Goal: Task Accomplishment & Management: Use online tool/utility

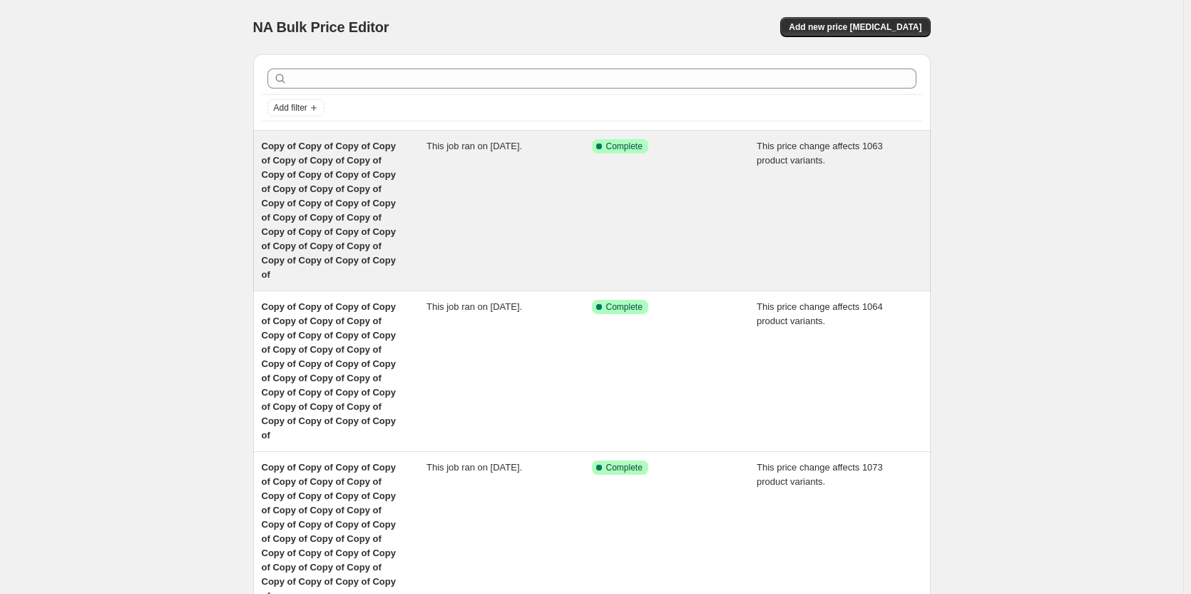
click at [324, 195] on div "Copy of Copy of Copy of Copy of Copy of Copy of Copy of Copy of Copy of Copy of…" at bounding box center [345, 210] width 166 height 143
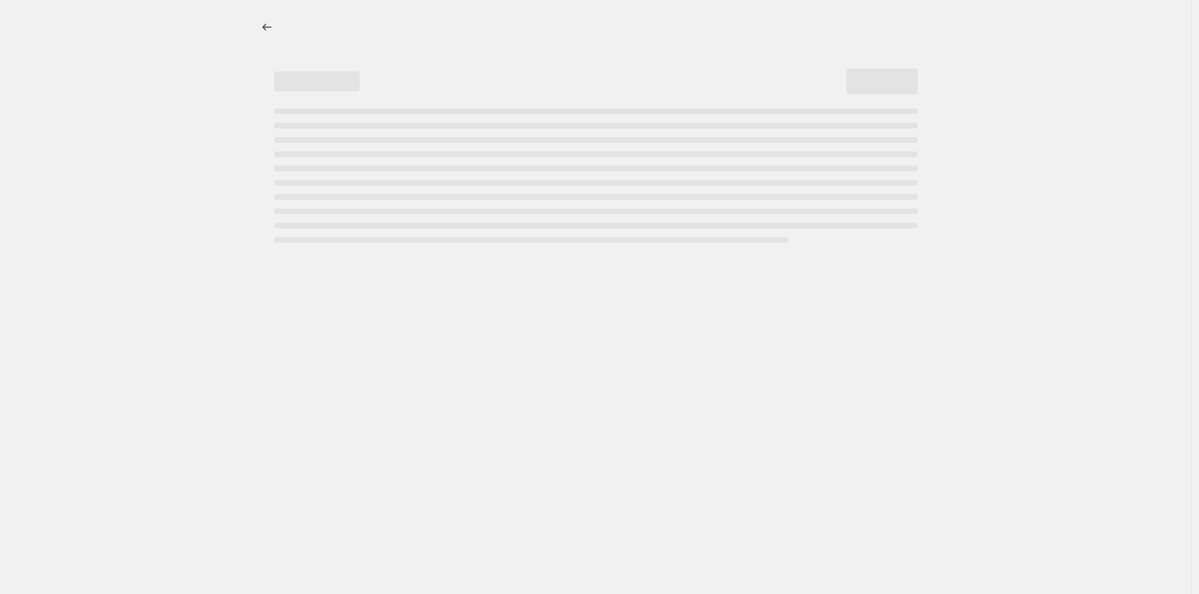
select select "margin"
select select "remove"
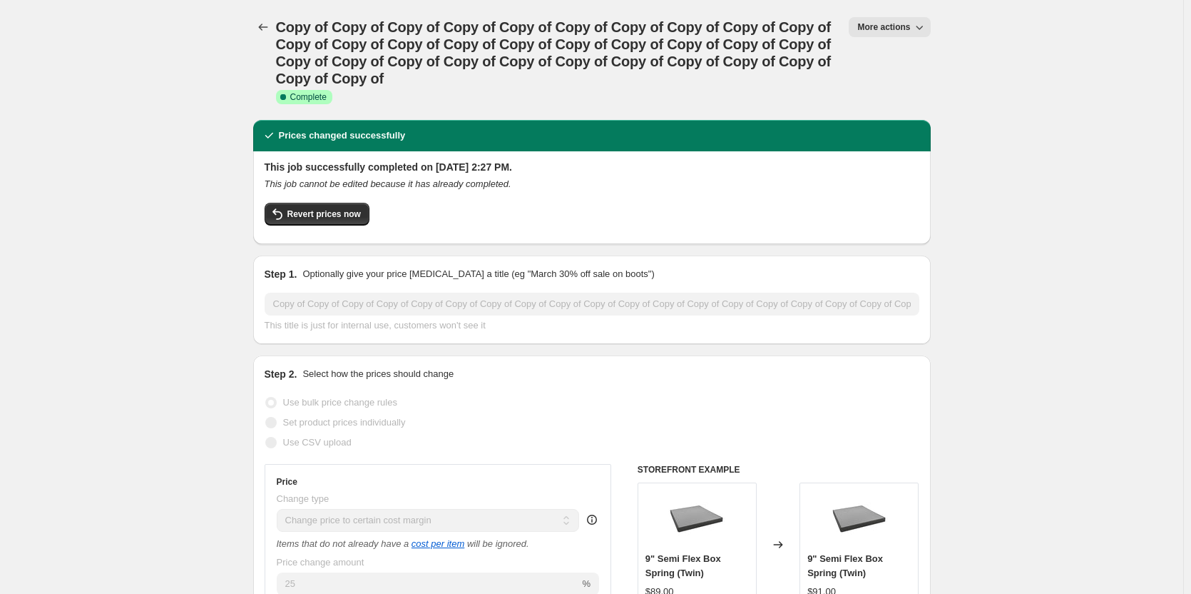
click at [899, 25] on span "More actions" at bounding box center [884, 26] width 53 height 11
click at [885, 83] on span "Copy to new job" at bounding box center [897, 81] width 66 height 11
select select "margin"
select select "remove"
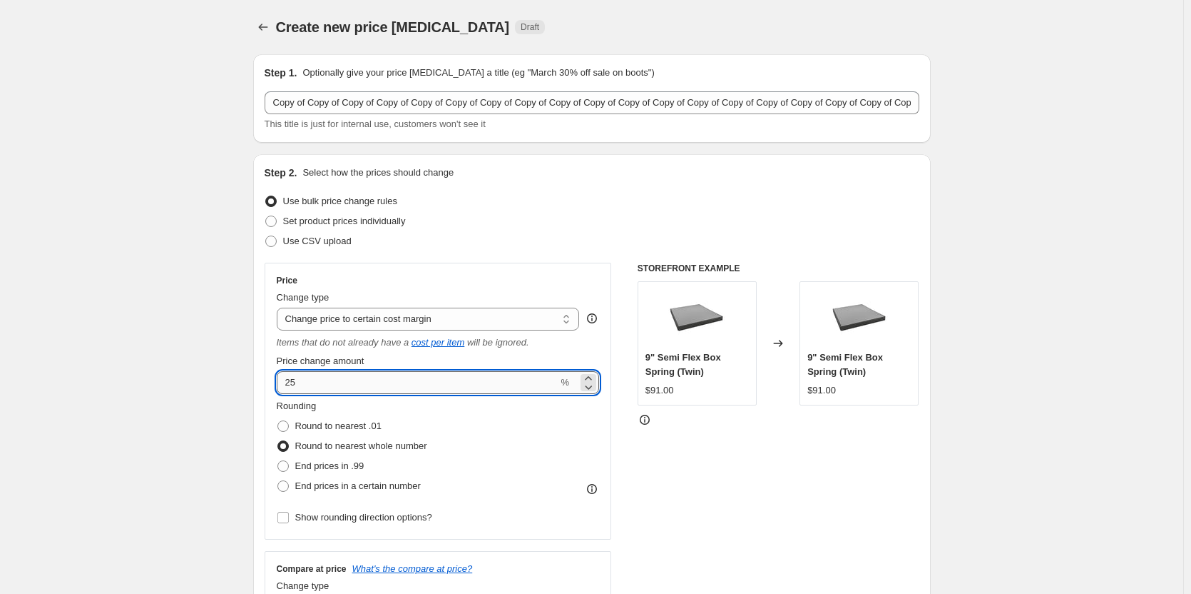
click at [347, 378] on input "25" at bounding box center [418, 382] width 282 height 23
type input "2"
type input "30"
click at [725, 474] on div "STOREFRONT EXAMPLE 9" Semi Flex Box Spring (Twin) $91.00 Changed to 9" Semi Fle…" at bounding box center [779, 447] width 282 height 368
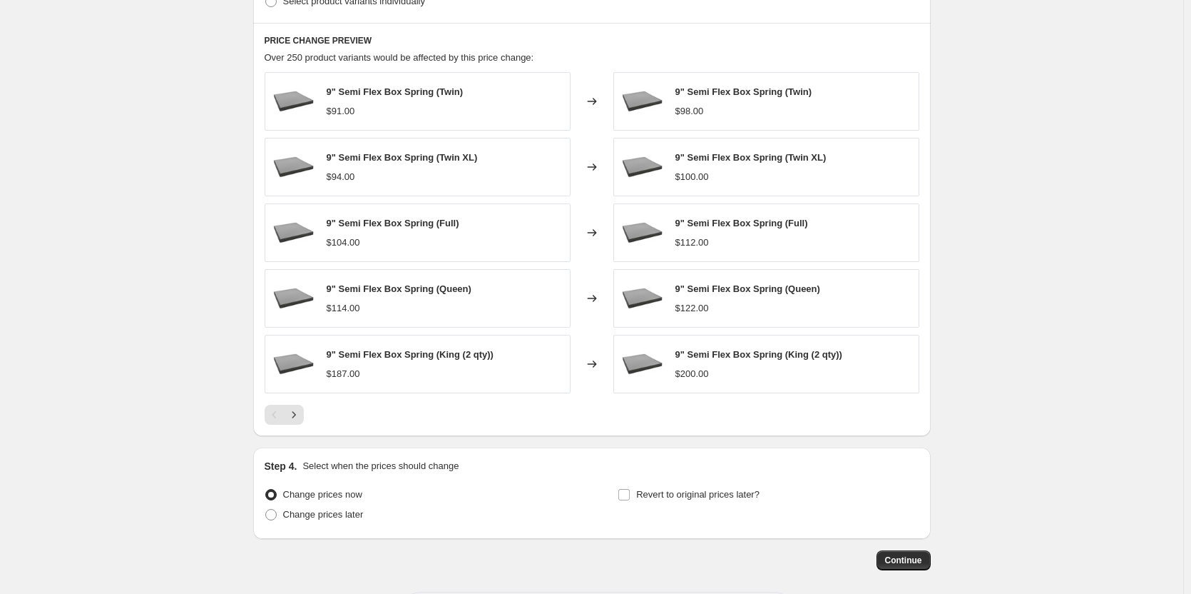
scroll to position [932, 0]
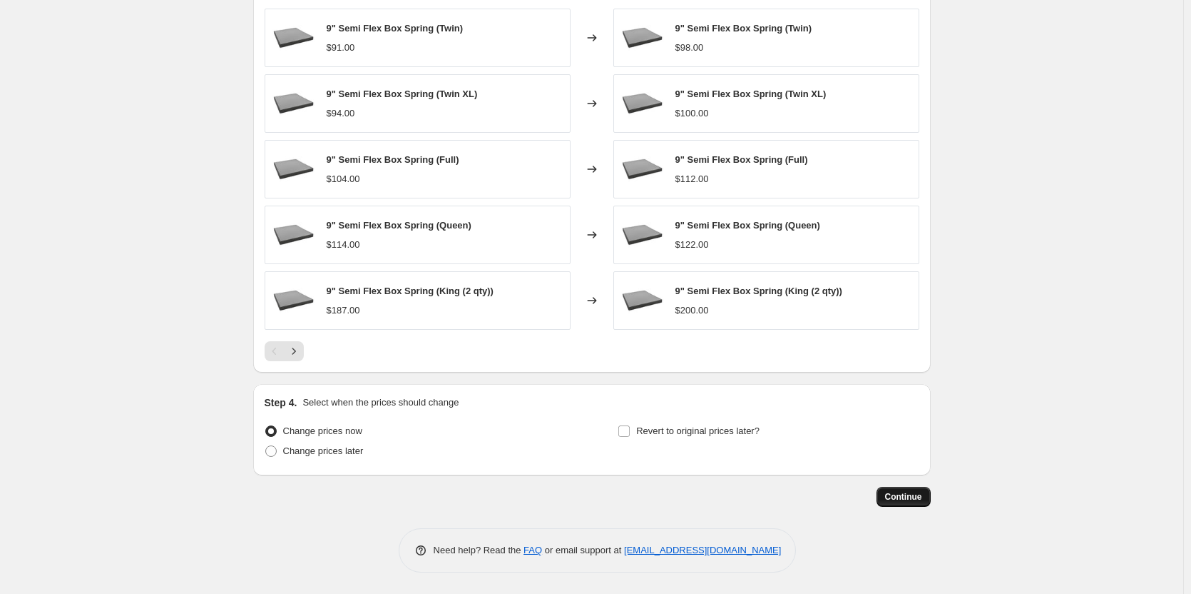
click at [907, 499] on span "Continue" at bounding box center [903, 496] width 37 height 11
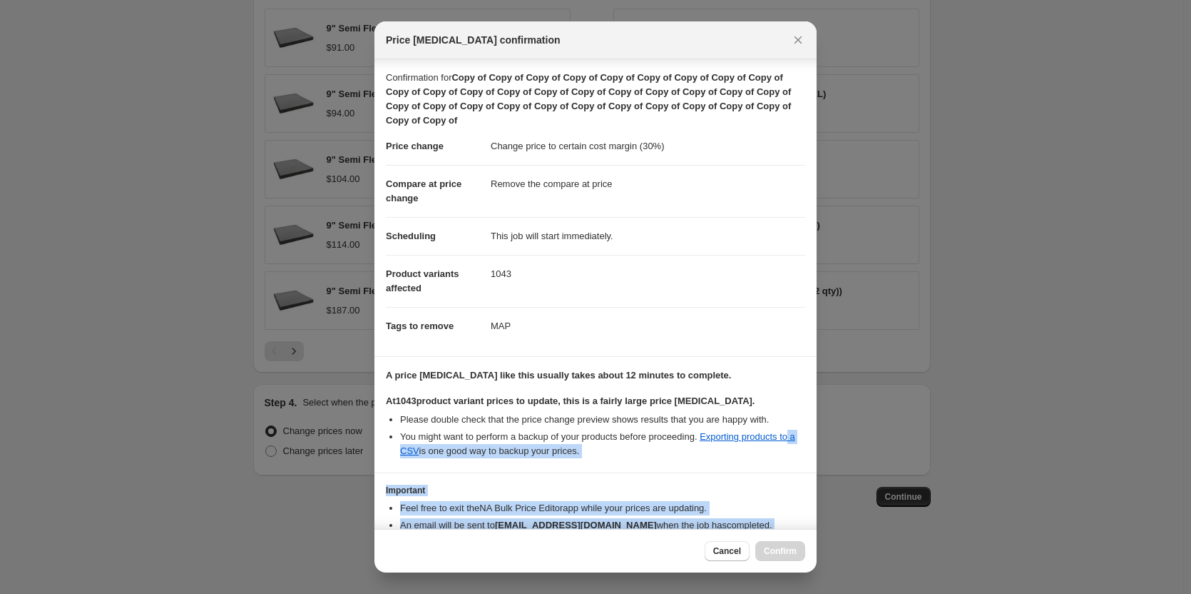
scroll to position [78, 0]
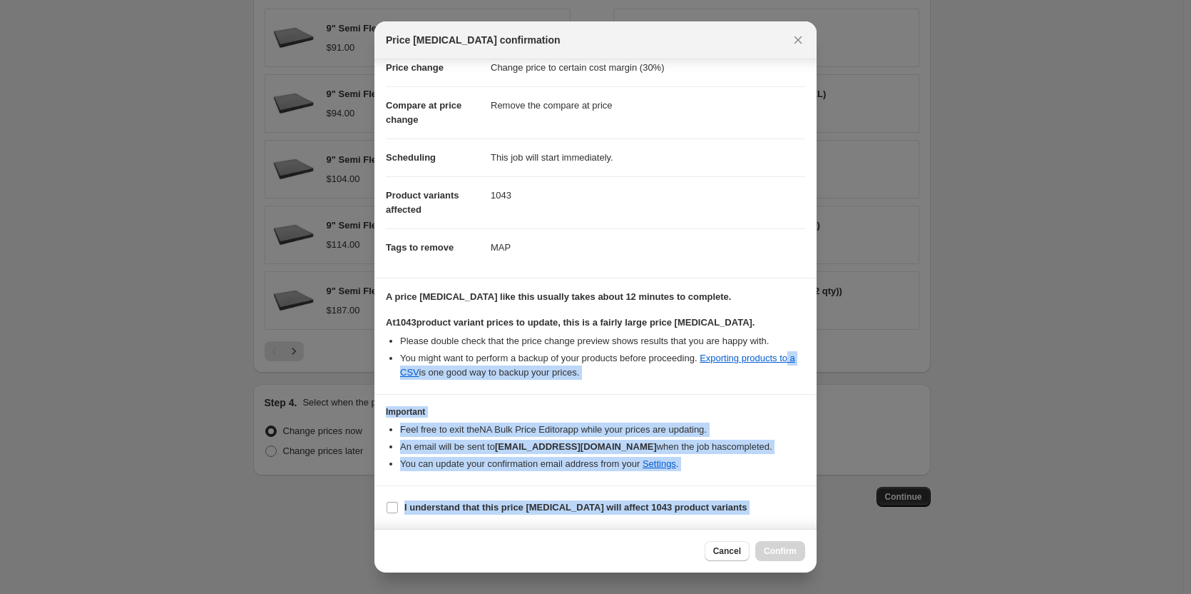
drag, startPoint x: 809, startPoint y: 438, endPoint x: 819, endPoint y: 524, distance: 86.9
click at [819, 593] on div "Price change job confirmation Confirmation for Copy of Copy of Copy of Copy of …" at bounding box center [595, 594] width 1191 height 0
click at [385, 507] on section "I understand that this price change job will affect 1043 product variants" at bounding box center [596, 507] width 442 height 43
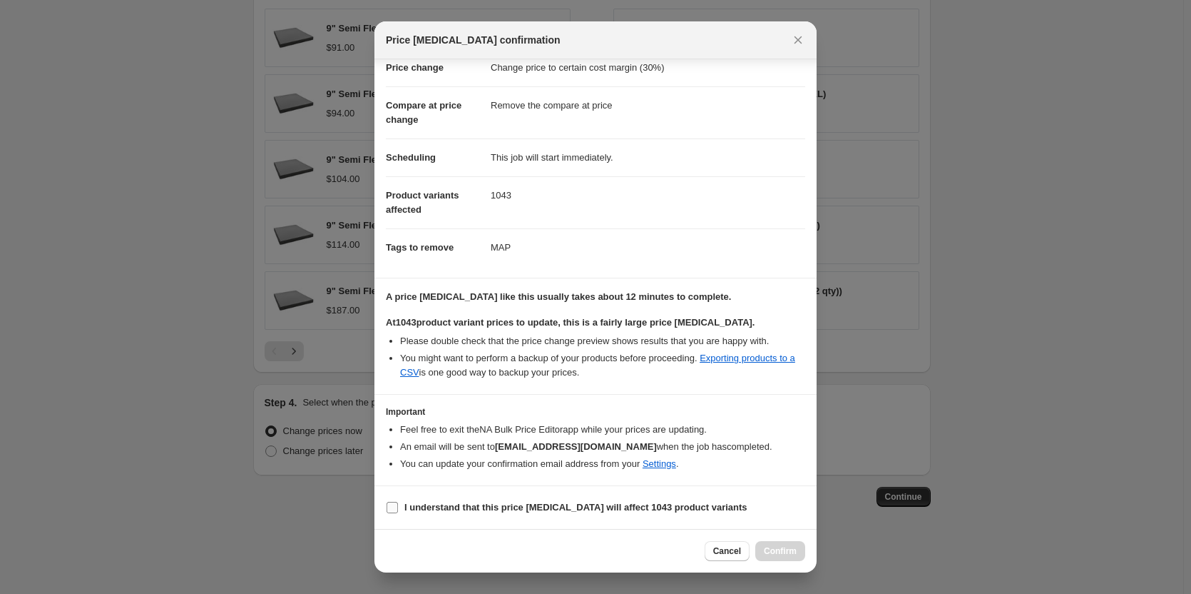
click at [394, 508] on input "I understand that this price change job will affect 1043 product variants" at bounding box center [392, 507] width 11 height 11
checkbox input "true"
drag, startPoint x: 766, startPoint y: 550, endPoint x: 897, endPoint y: 469, distance: 154.4
click at [771, 546] on span "Confirm" at bounding box center [780, 550] width 33 height 11
type input "Copy of Copy of Copy of Copy of Copy of Copy of Copy of Copy of Copy of Copy of…"
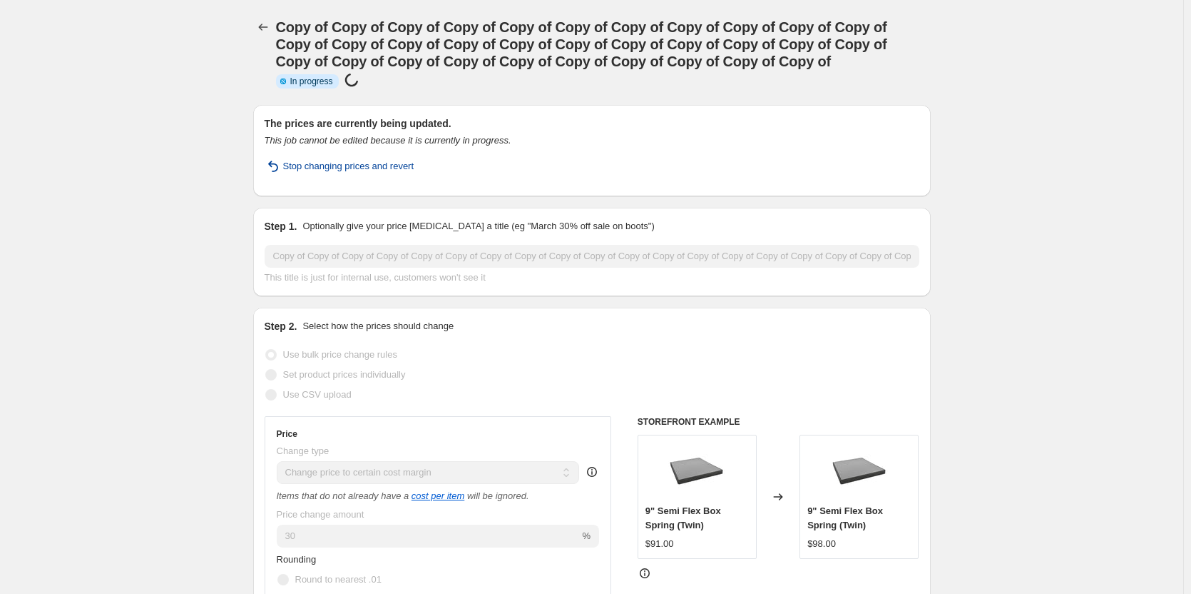
click at [308, 168] on span "Stop changing prices and revert" at bounding box center [348, 166] width 131 height 14
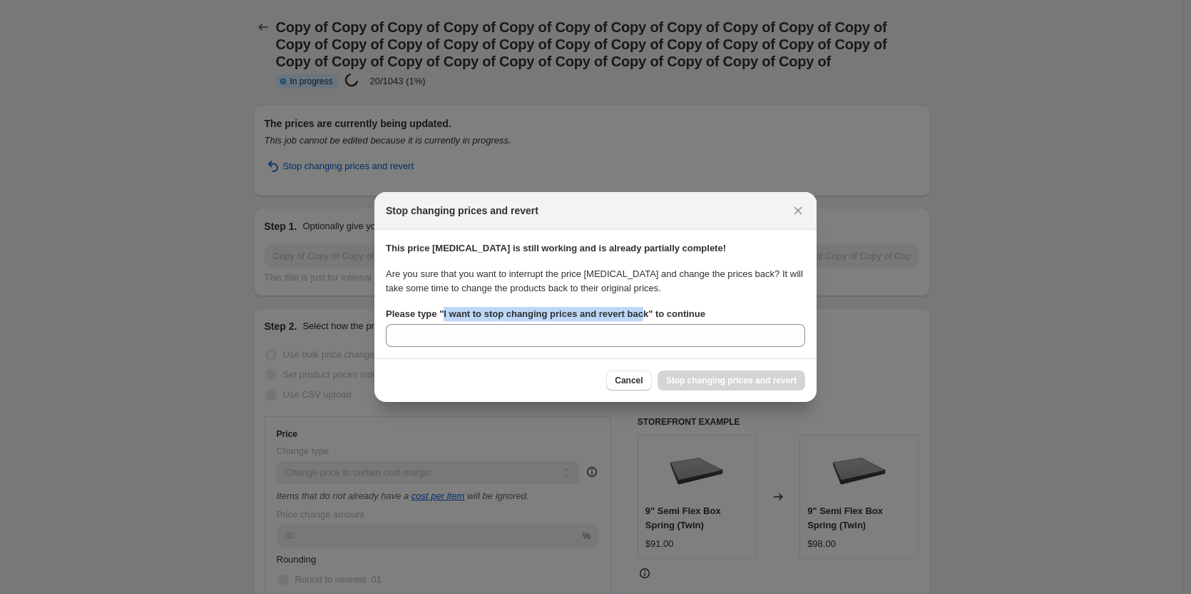
drag, startPoint x: 442, startPoint y: 315, endPoint x: 602, endPoint y: 318, distance: 160.5
click at [638, 320] on label "Please type " I want to stop changing prices and revert back " to continue" at bounding box center [546, 314] width 320 height 14
copy b "I want to stop changing prices and revert bac"
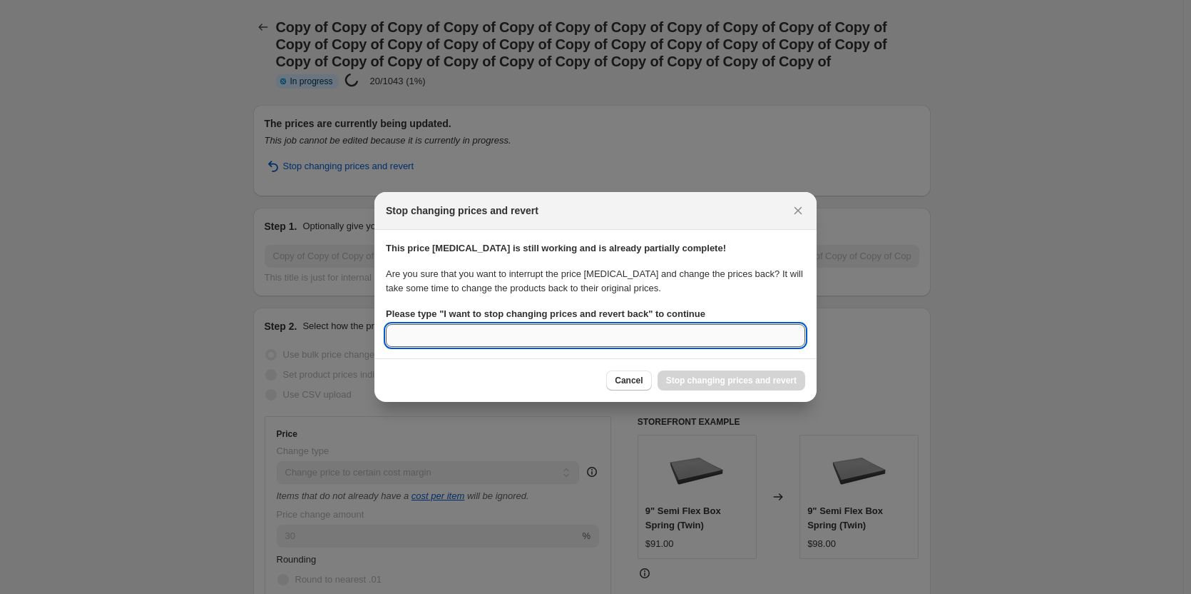
click at [452, 342] on input "Please type " I want to stop changing prices and revert back " to continue" at bounding box center [595, 335] width 419 height 23
paste input "I want to stop changing prices and revert bac"
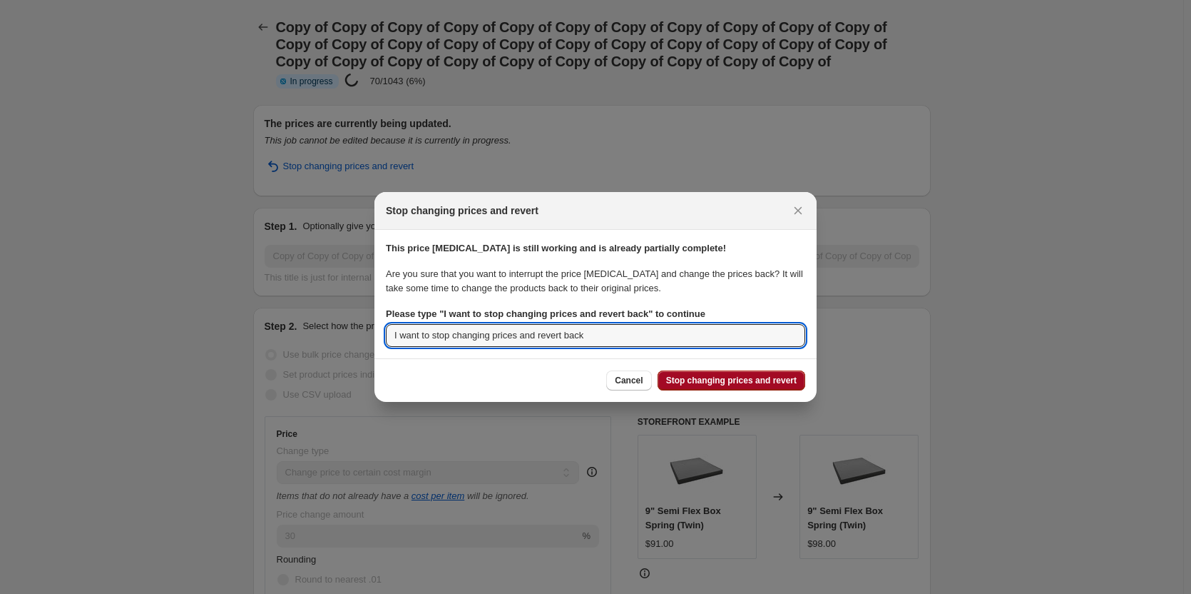
type input "I want to stop changing prices and revert back"
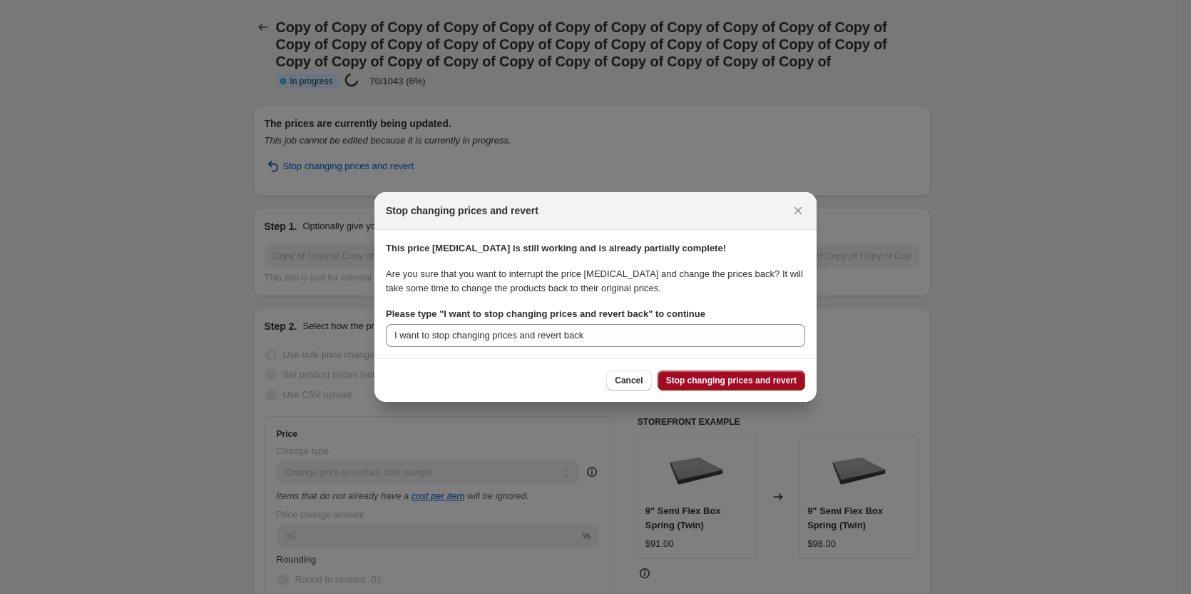
click at [752, 387] on button "Stop changing prices and revert" at bounding box center [732, 380] width 148 height 20
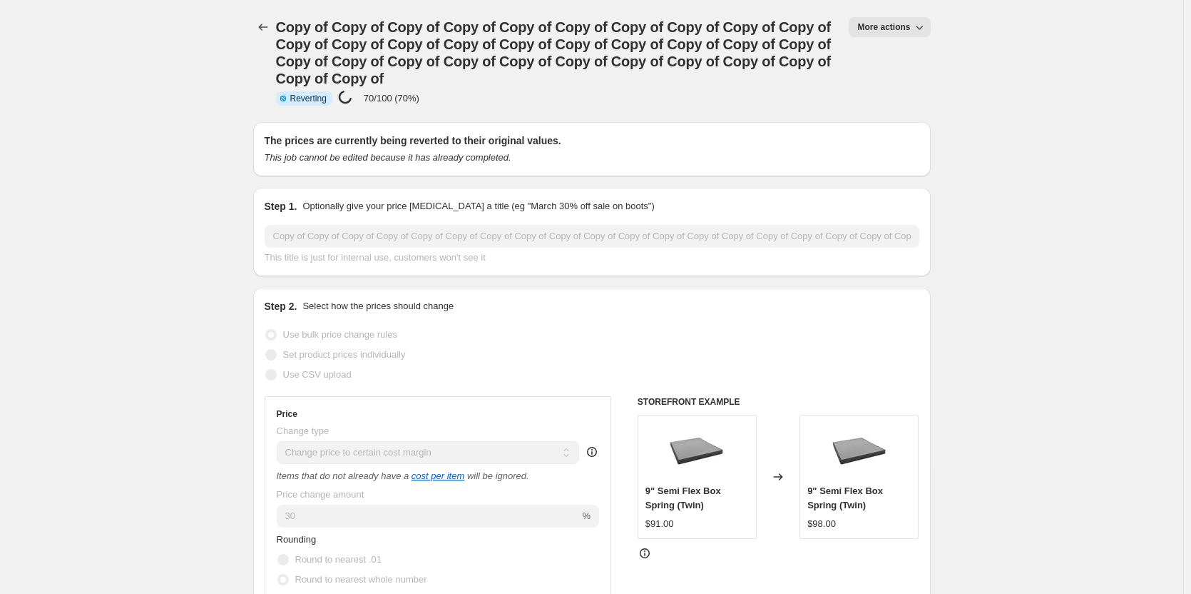
select select "margin"
select select "remove"
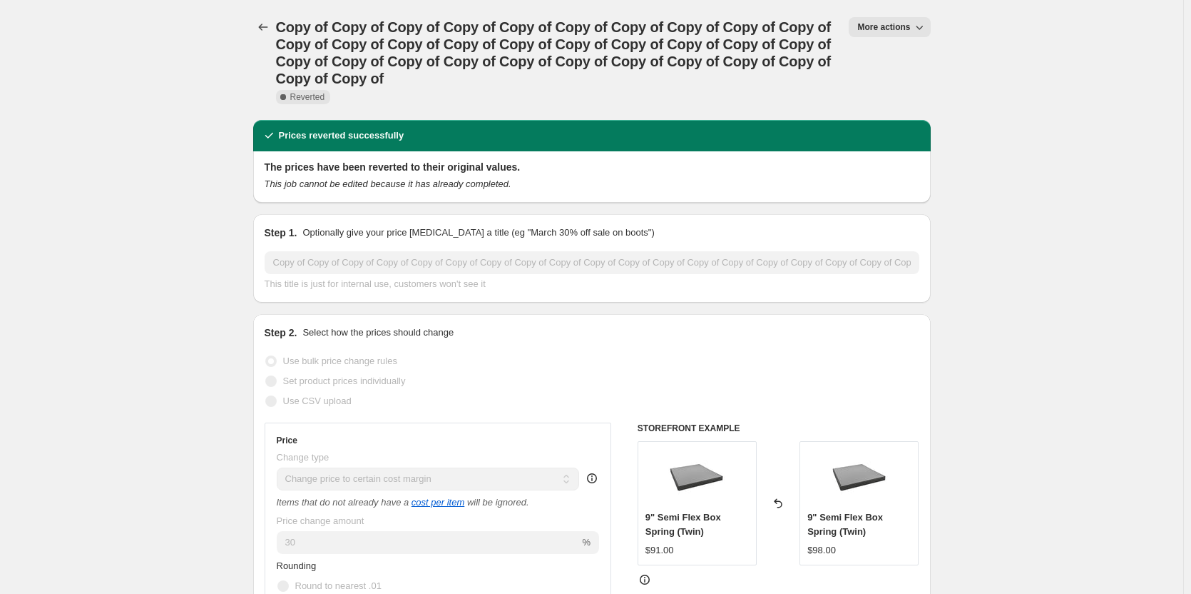
click at [889, 21] on button "More actions" at bounding box center [889, 27] width 81 height 20
click at [890, 100] on span "Delete job" at bounding box center [885, 105] width 42 height 11
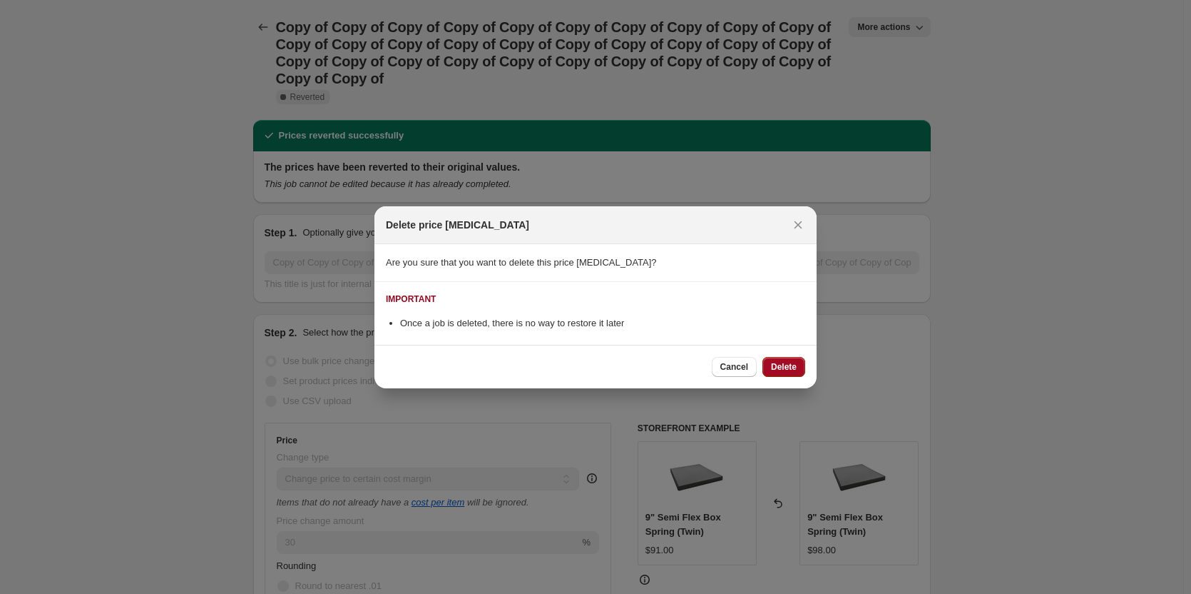
click at [789, 367] on span "Delete" at bounding box center [784, 366] width 26 height 11
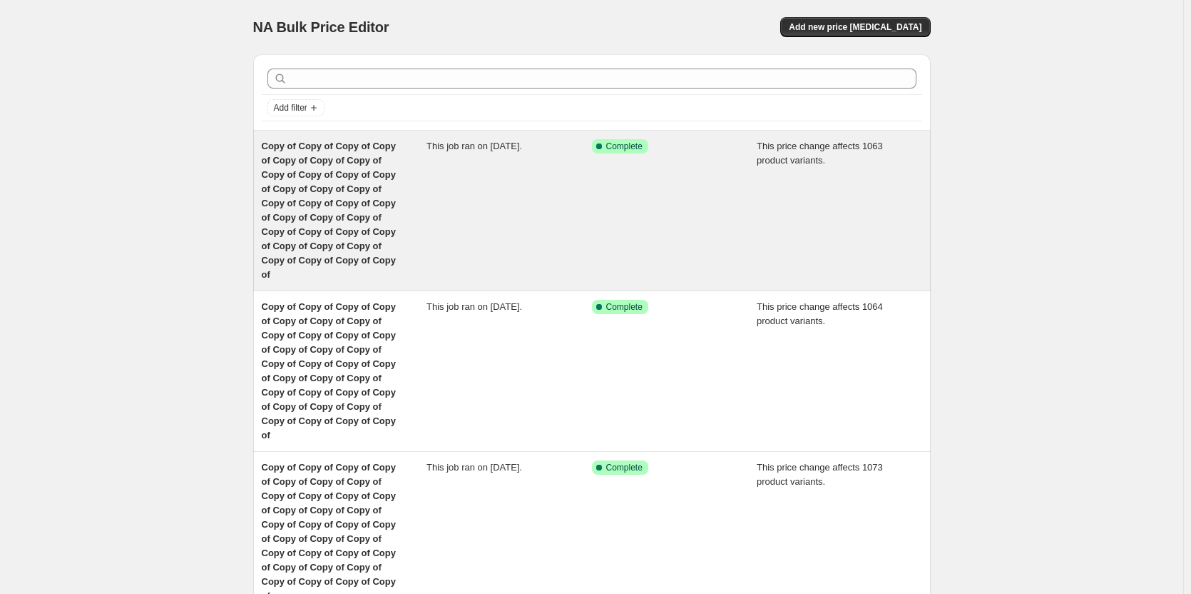
click at [375, 175] on span "Copy of Copy of Copy of Copy of Copy of Copy of Copy of Copy of Copy of Copy of…" at bounding box center [329, 210] width 134 height 139
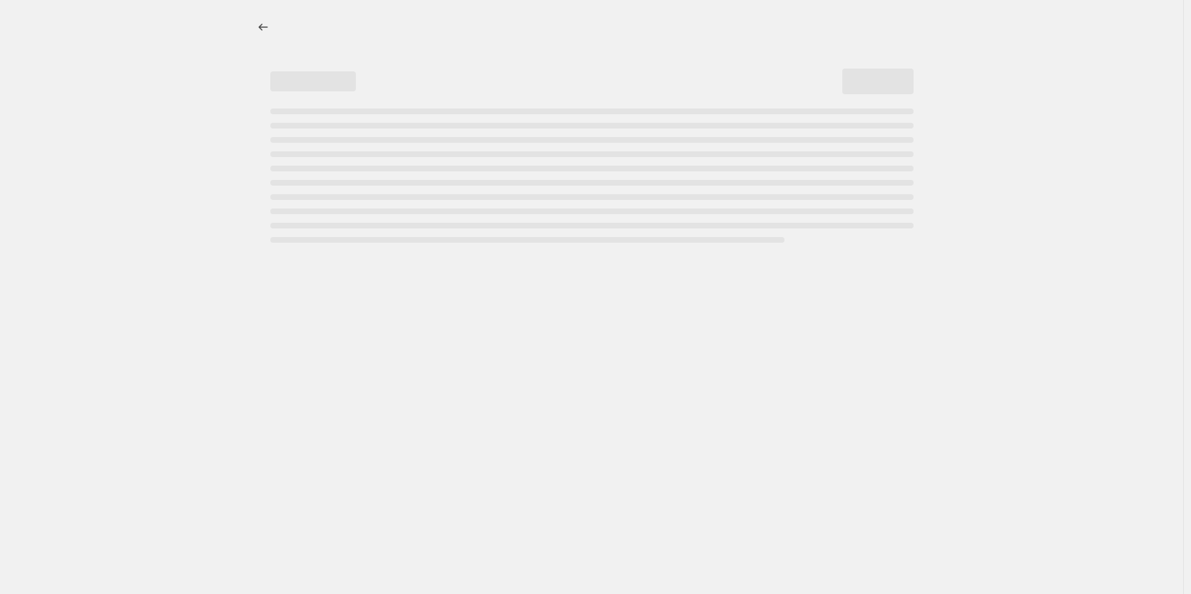
select select "margin"
select select "remove"
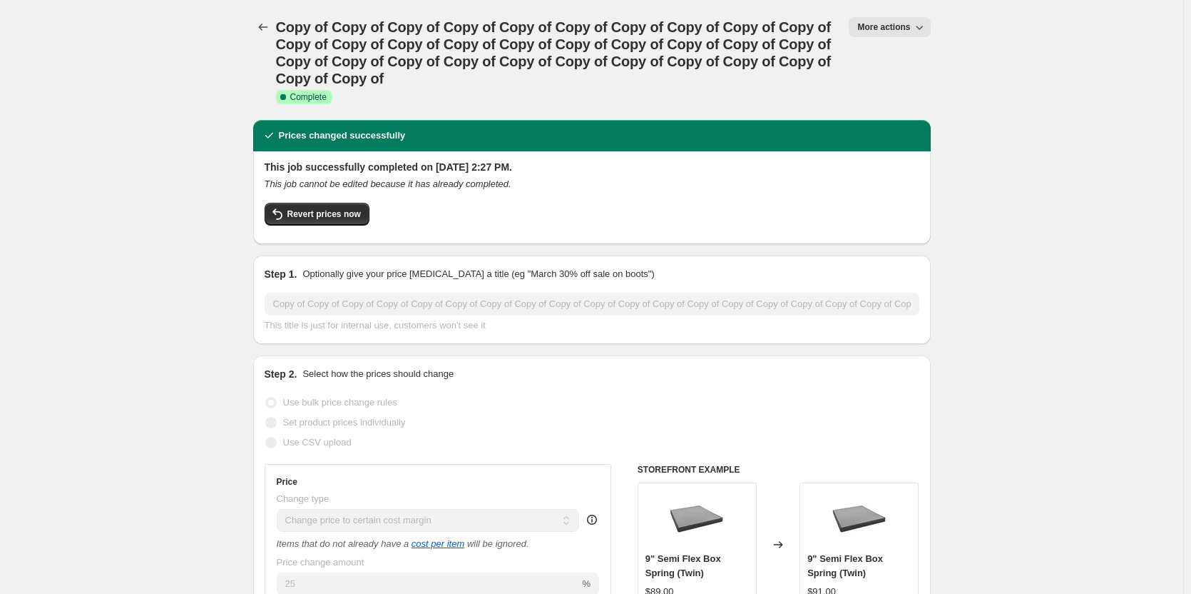
drag, startPoint x: 1151, startPoint y: 83, endPoint x: 490, endPoint y: 115, distance: 661.4
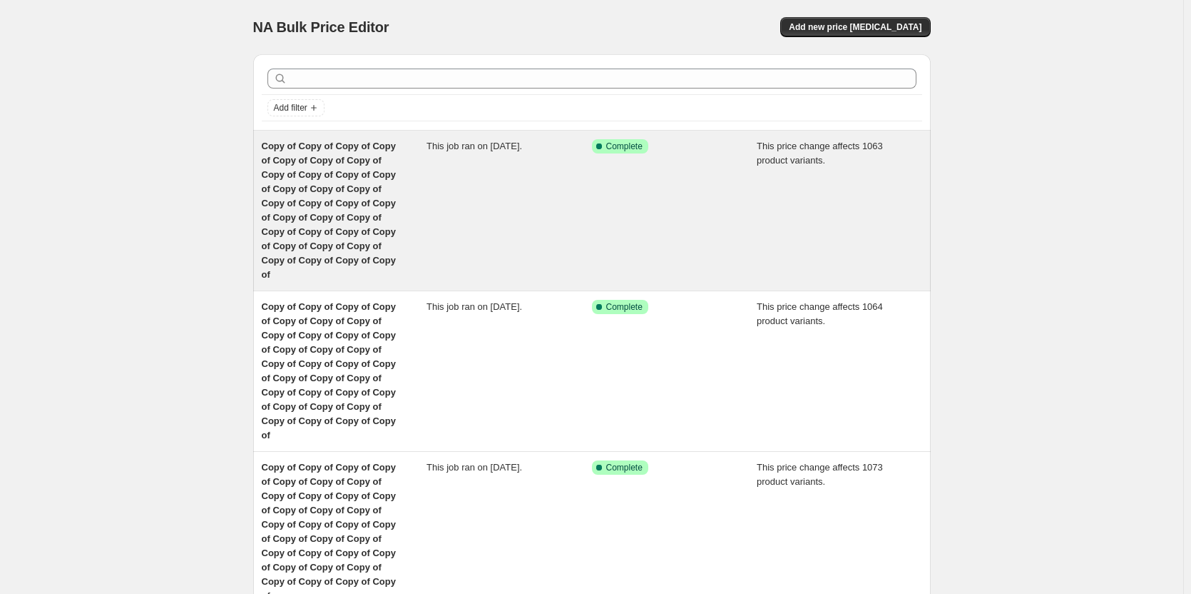
click at [314, 179] on span "Copy of Copy of Copy of Copy of Copy of Copy of Copy of Copy of Copy of Copy of…" at bounding box center [329, 210] width 134 height 139
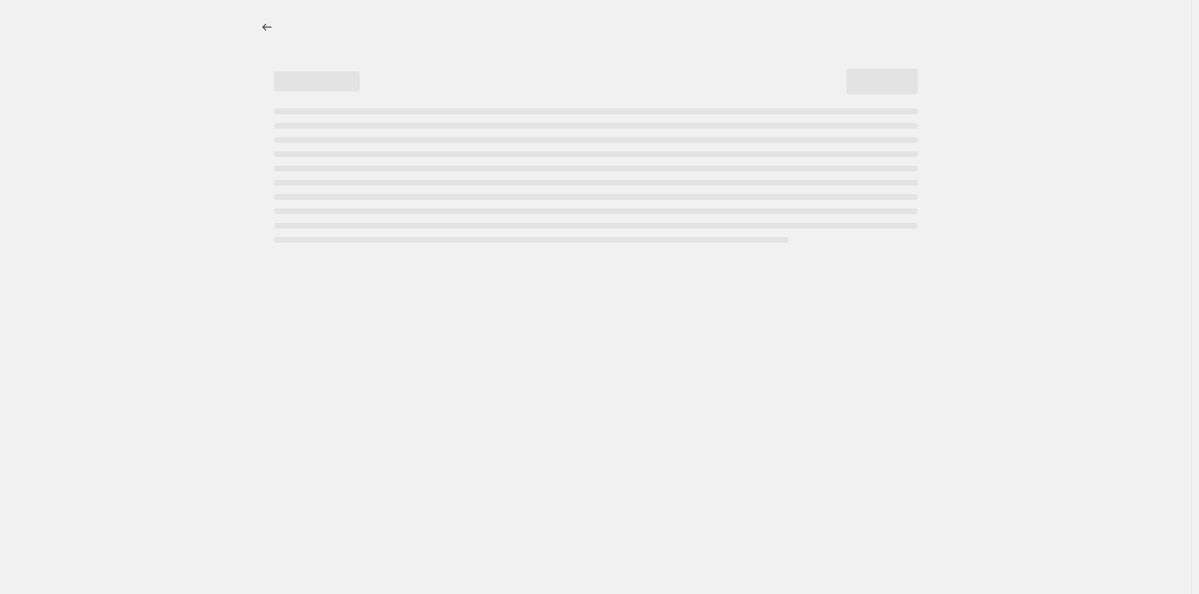
select select "margin"
select select "remove"
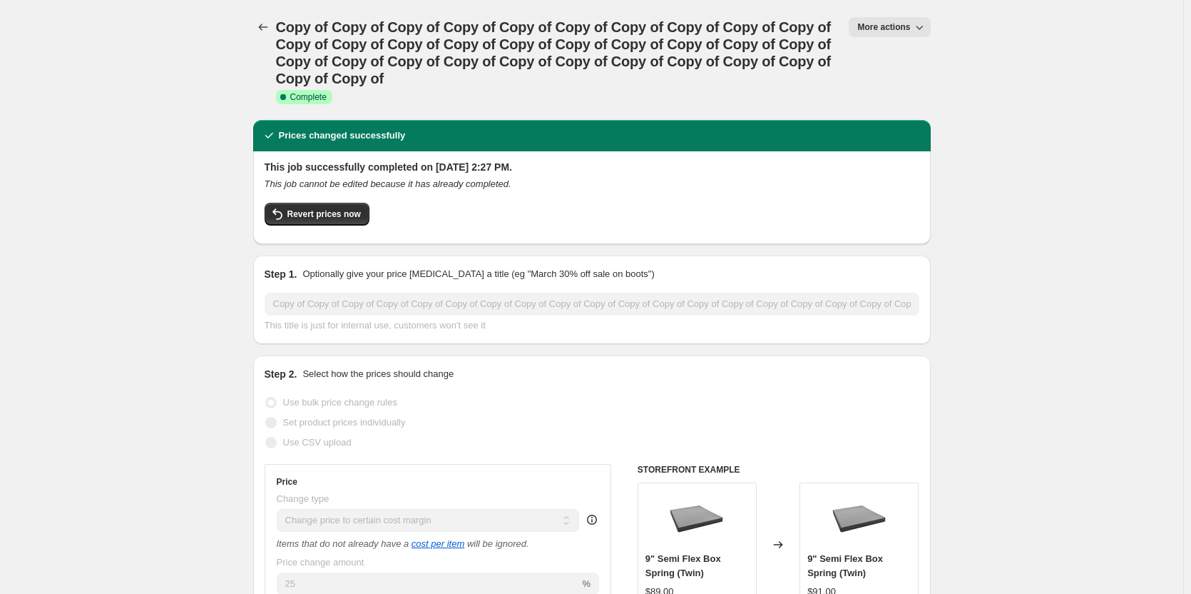
click at [908, 26] on span "More actions" at bounding box center [884, 26] width 53 height 11
click at [906, 129] on span "Delete job" at bounding box center [911, 130] width 94 height 14
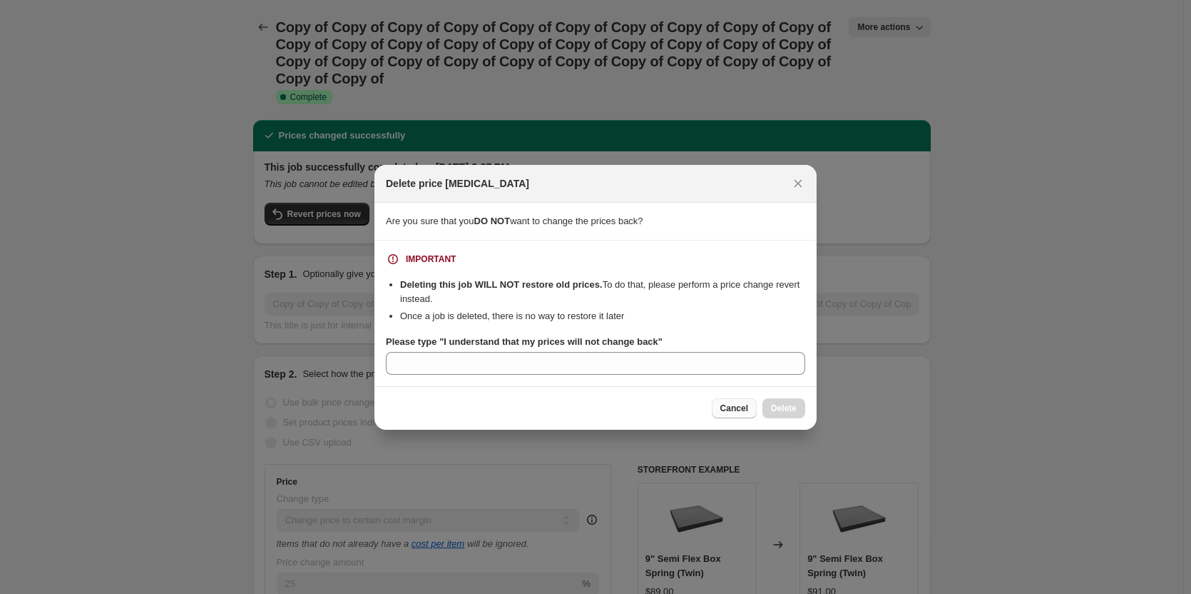
click at [727, 410] on span "Cancel" at bounding box center [735, 407] width 28 height 11
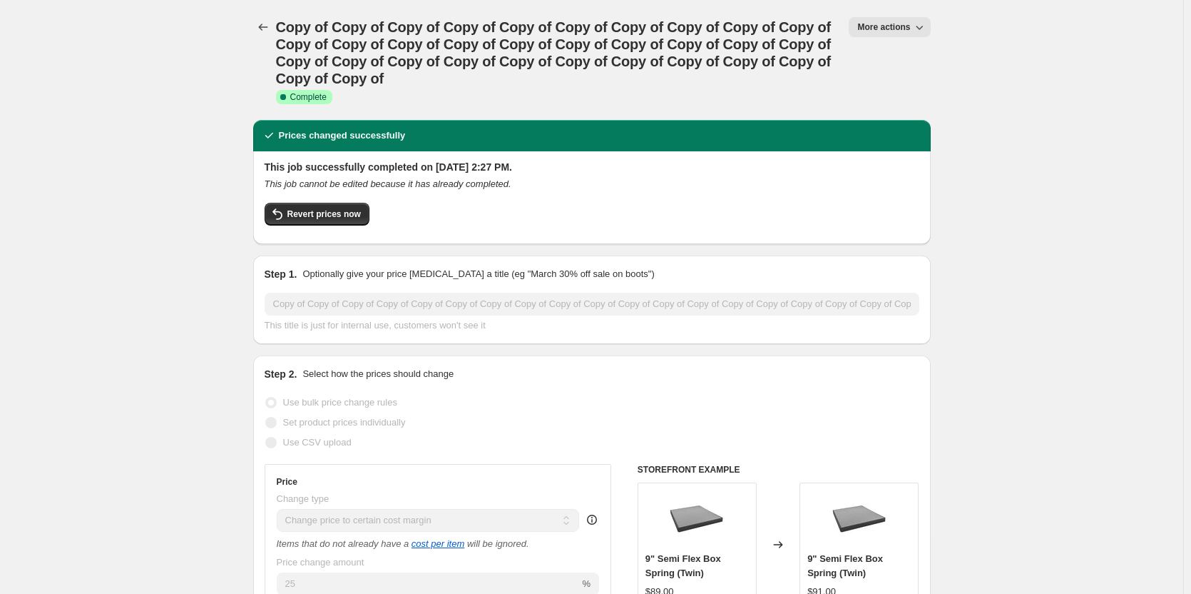
click at [886, 24] on span "More actions" at bounding box center [884, 26] width 53 height 11
click at [885, 79] on span "Copy to new job" at bounding box center [897, 81] width 66 height 11
select select "margin"
select select "remove"
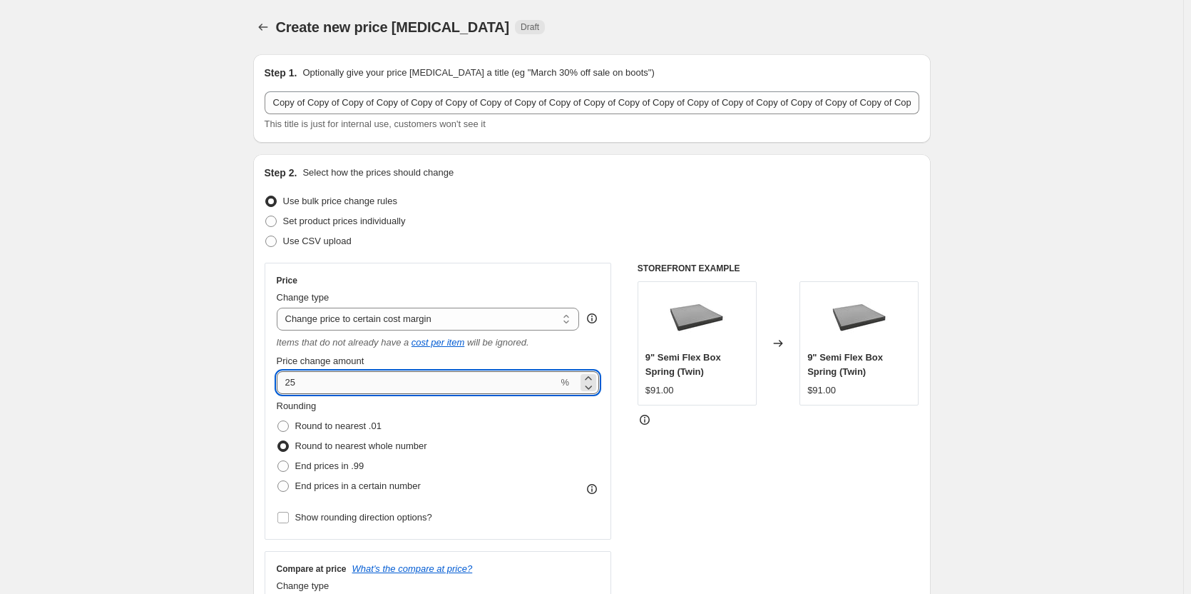
click at [340, 379] on input "25" at bounding box center [418, 382] width 282 height 23
type input "28"
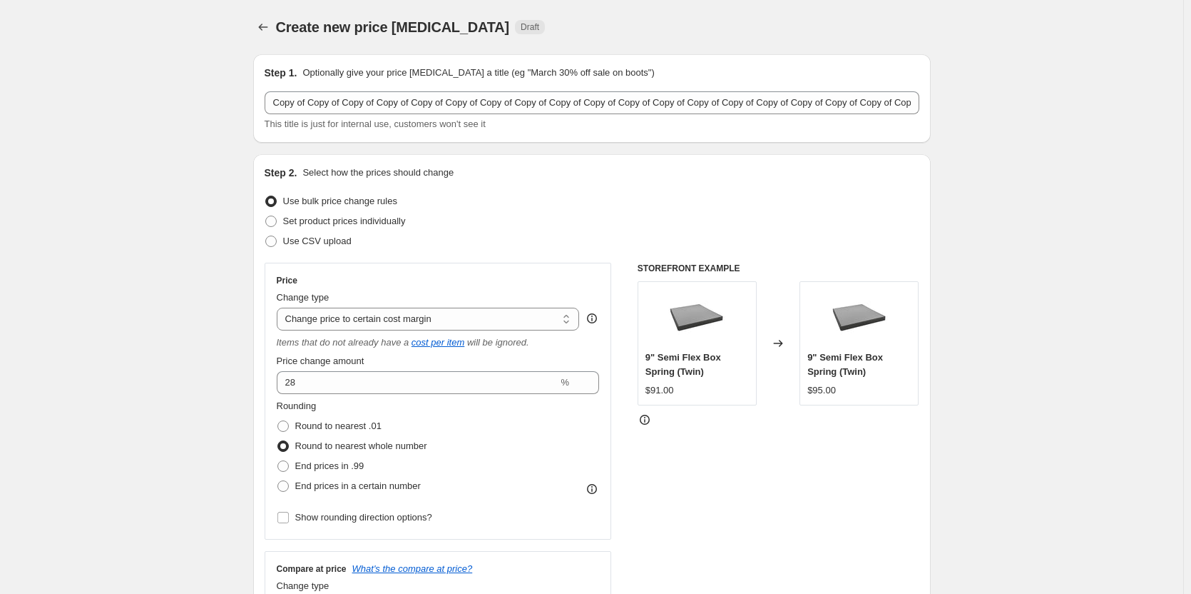
click at [533, 464] on div "Rounding Round to nearest .01 Round to nearest whole number End prices in .99 E…" at bounding box center [438, 447] width 323 height 97
drag, startPoint x: 864, startPoint y: 477, endPoint x: 1033, endPoint y: 341, distance: 217.2
click at [865, 477] on div "STOREFRONT EXAMPLE 9" Semi Flex Box Spring (Twin) $91.00 Changed to 9" Semi Fle…" at bounding box center [779, 447] width 282 height 368
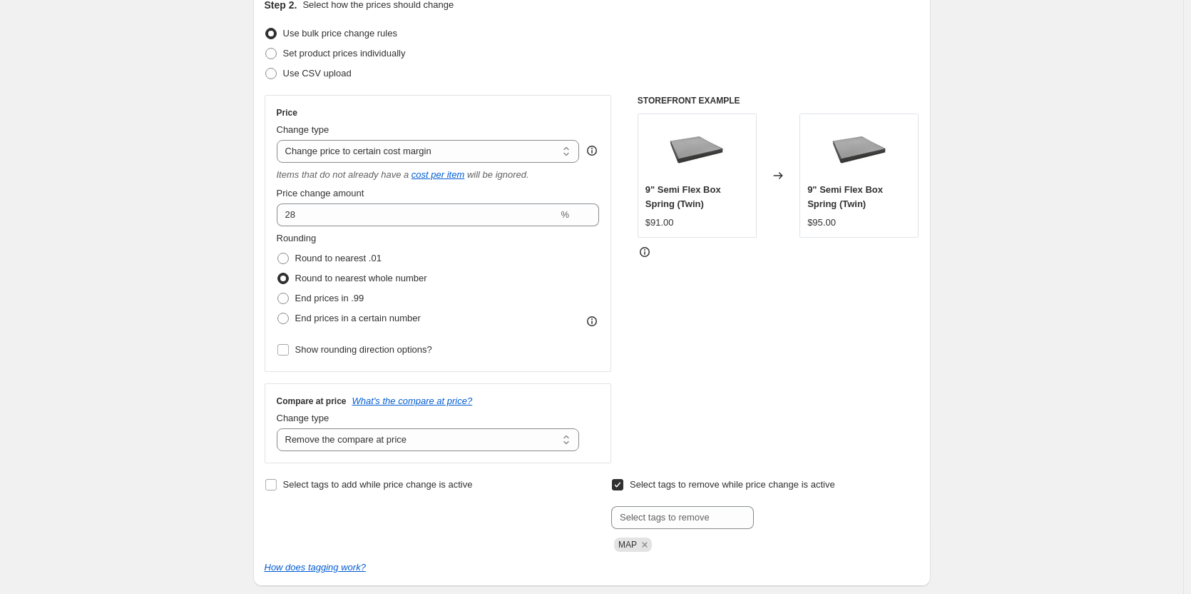
scroll to position [176, 0]
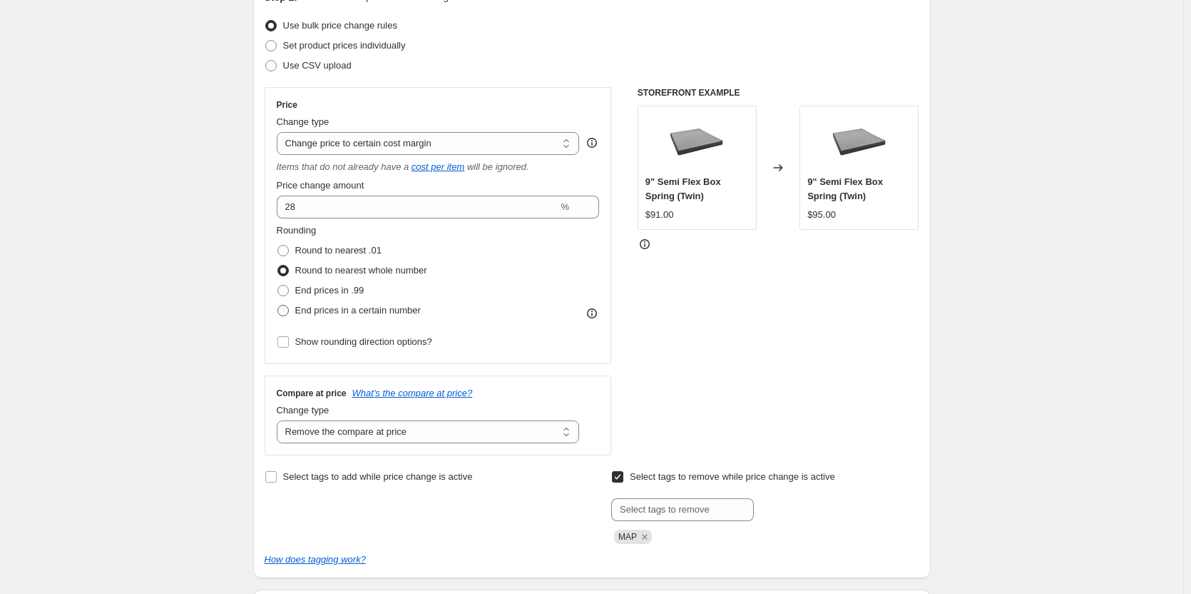
click at [288, 315] on span at bounding box center [283, 310] width 11 height 11
click at [278, 305] on input "End prices in a certain number" at bounding box center [278, 305] width 1 height 1
radio input "true"
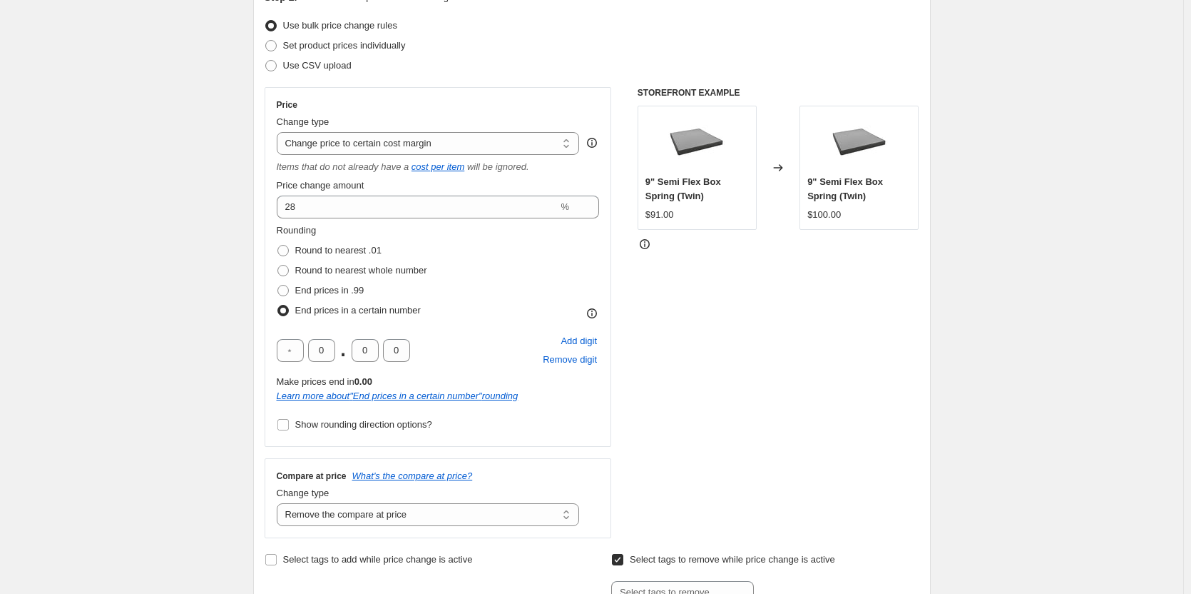
click at [798, 375] on div "STOREFRONT EXAMPLE 9" Semi Flex Box Spring (Twin) $91.00 Changed to 9" Semi Fle…" at bounding box center [779, 312] width 282 height 451
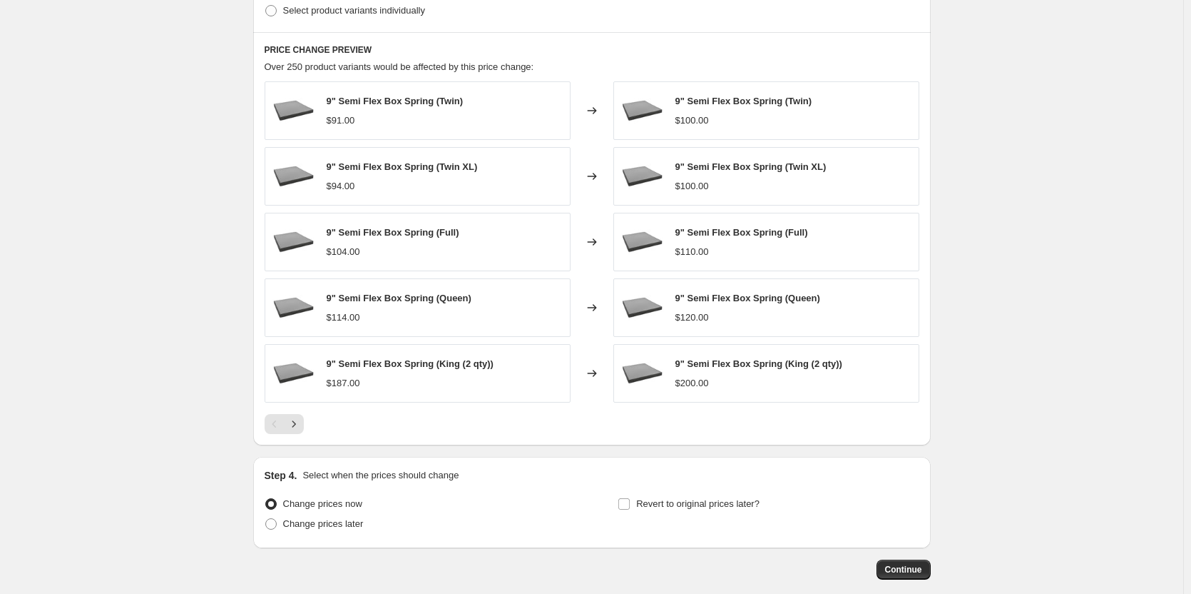
scroll to position [971, 0]
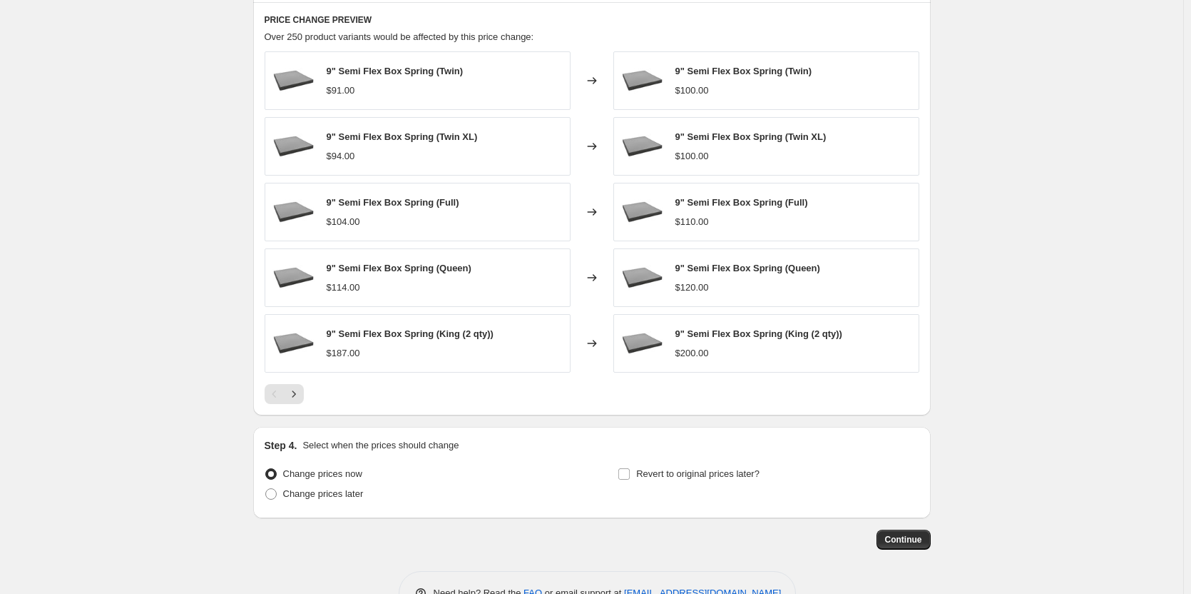
drag, startPoint x: 907, startPoint y: 544, endPoint x: 1082, endPoint y: 486, distance: 184.8
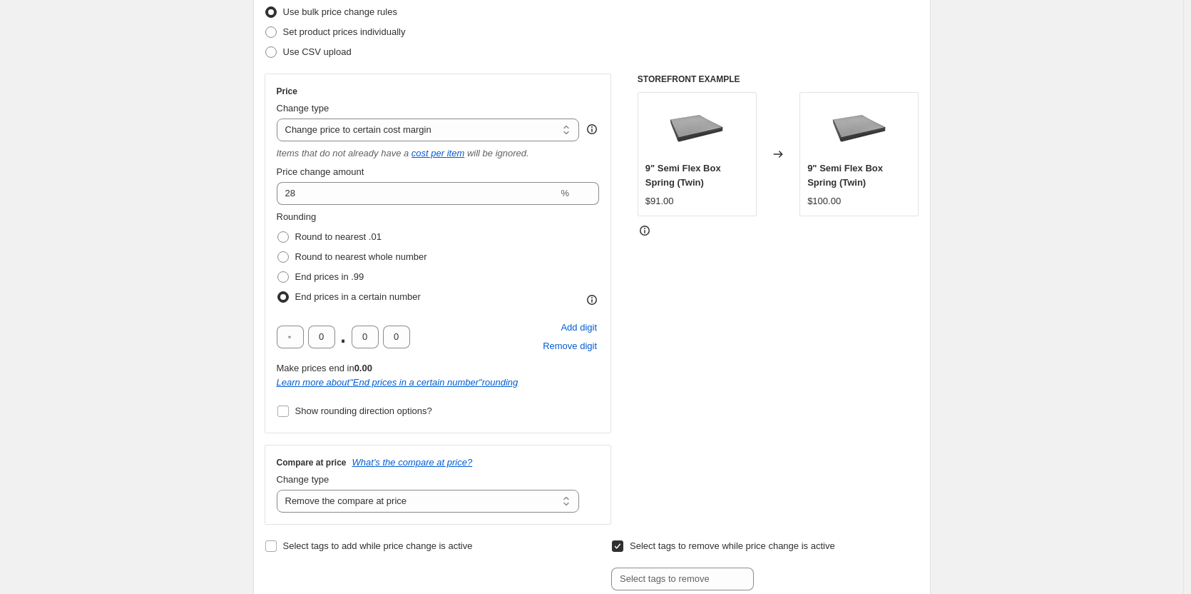
scroll to position [215, 0]
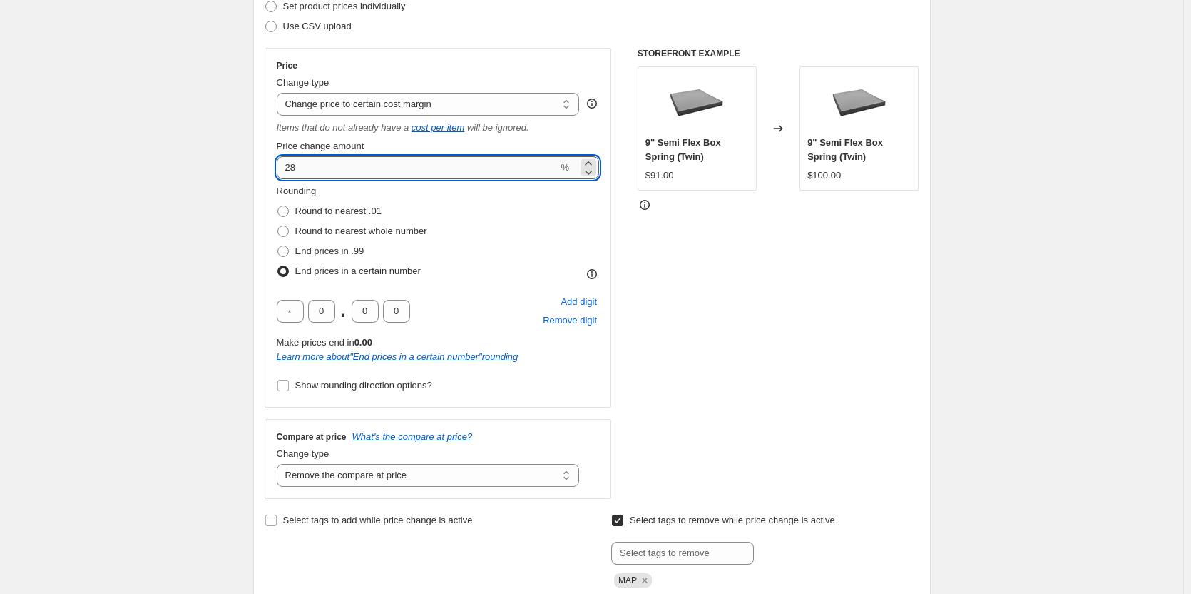
click at [312, 161] on input "28" at bounding box center [418, 167] width 282 height 23
type input "2"
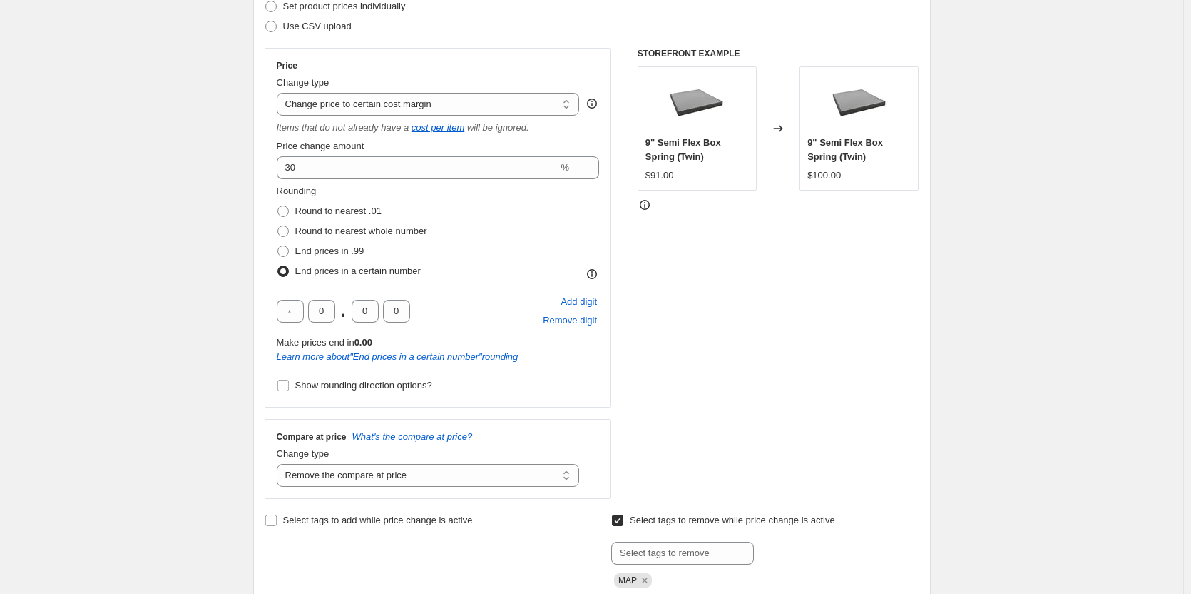
click at [559, 238] on div "Rounding Round to nearest .01 Round to nearest whole number End prices in .99 E…" at bounding box center [438, 232] width 323 height 97
drag, startPoint x: 780, startPoint y: 244, endPoint x: 924, endPoint y: 255, distance: 144.6
click at [788, 245] on div "STOREFRONT EXAMPLE 9" Semi Flex Box Spring (Twin) $91.00 Changed to 9" Semi Fle…" at bounding box center [779, 273] width 282 height 451
drag, startPoint x: 892, startPoint y: 275, endPoint x: 1198, endPoint y: 127, distance: 339.2
click at [903, 265] on div "STOREFRONT EXAMPLE 9" Semi Flex Box Spring (Twin) $91.00 Changed to 9" Semi Fle…" at bounding box center [779, 273] width 282 height 451
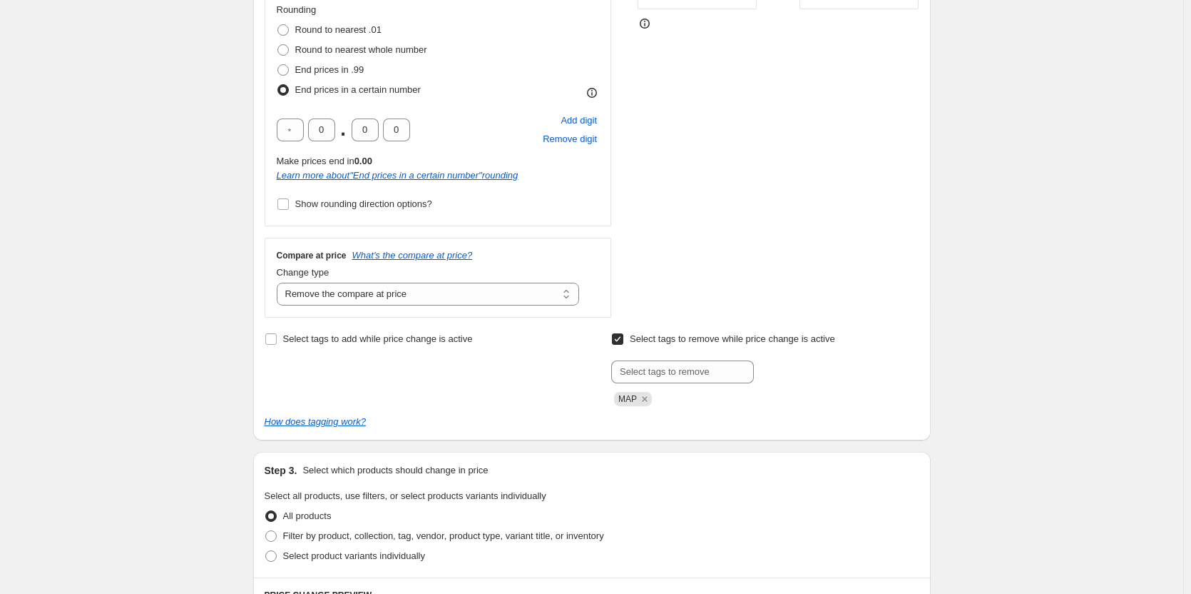
scroll to position [268, 0]
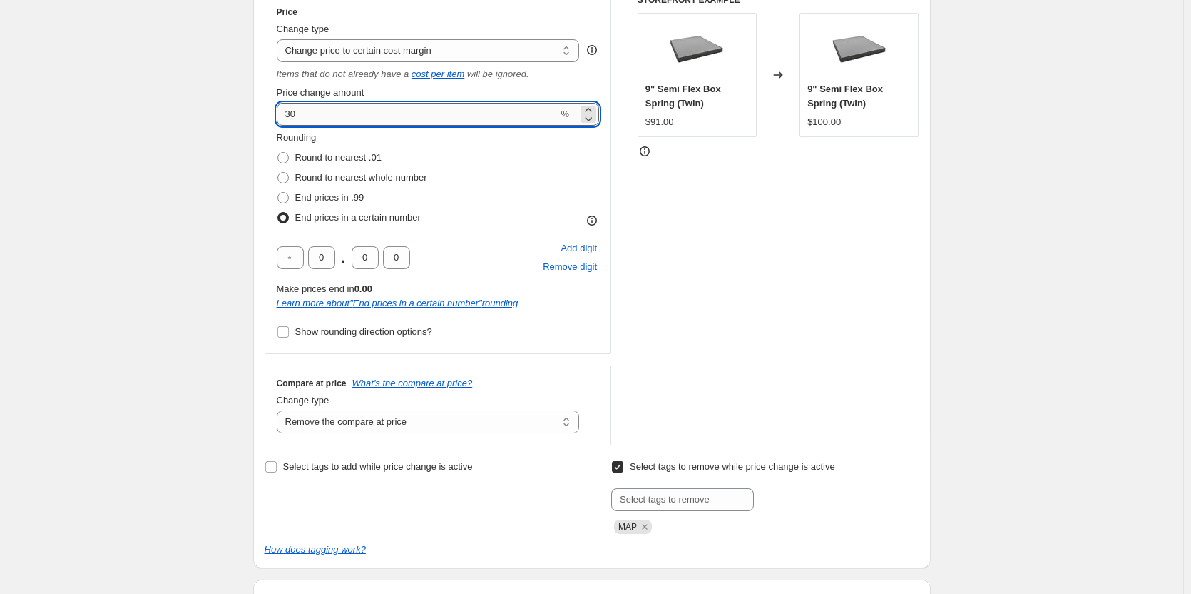
click at [325, 108] on input "30" at bounding box center [418, 114] width 282 height 23
type input "3"
type input "20"
click at [527, 222] on div "Rounding Round to nearest .01 Round to nearest whole number End prices in .99 E…" at bounding box center [438, 179] width 323 height 97
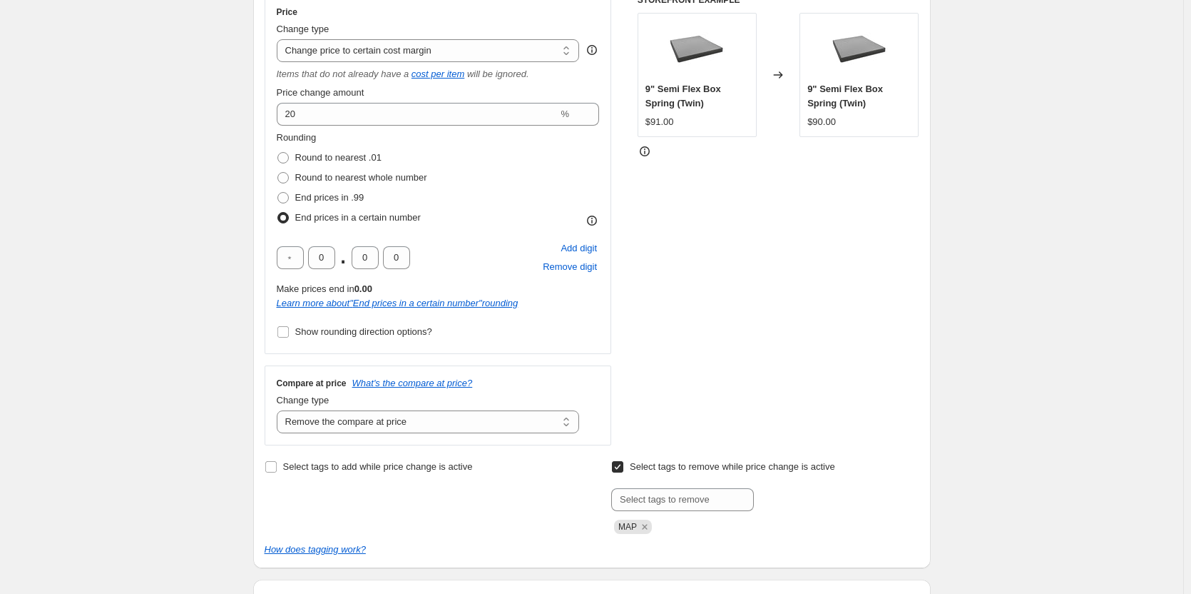
click at [808, 225] on div "STOREFRONT EXAMPLE 9" Semi Flex Box Spring (Twin) $91.00 Changed to 9" Semi Fle…" at bounding box center [779, 219] width 282 height 451
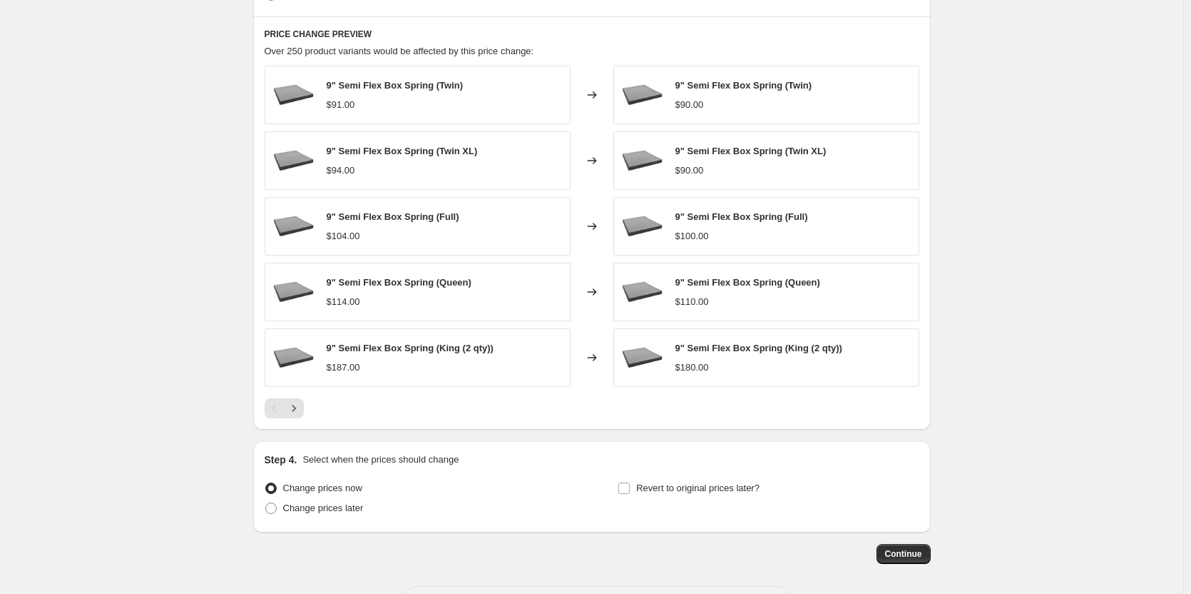
scroll to position [1014, 0]
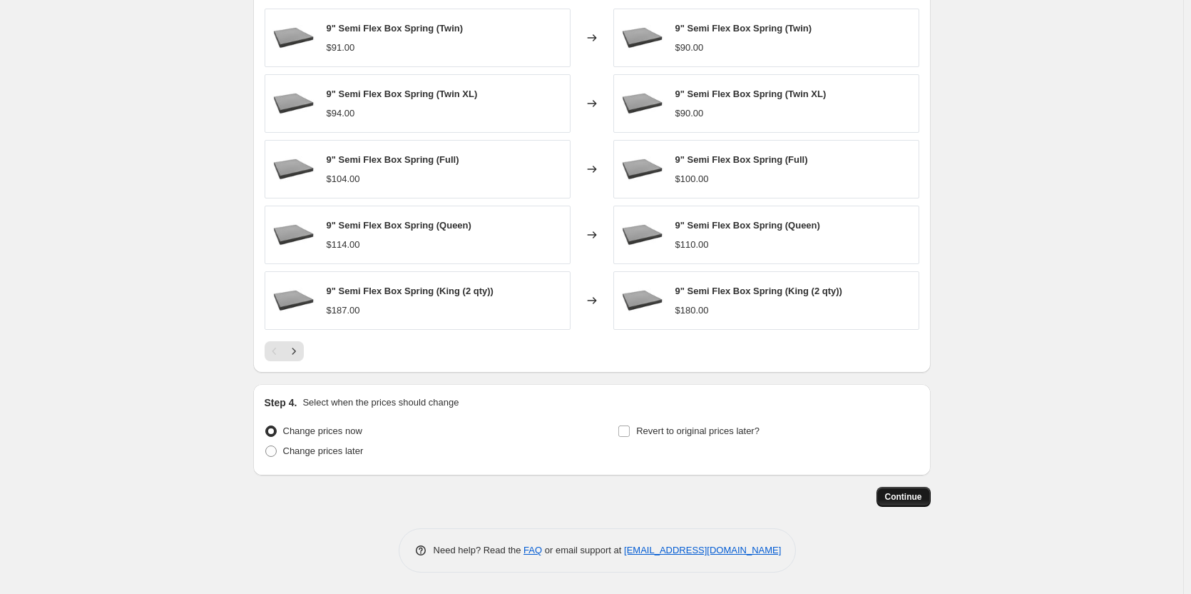
click at [897, 499] on span "Continue" at bounding box center [903, 496] width 37 height 11
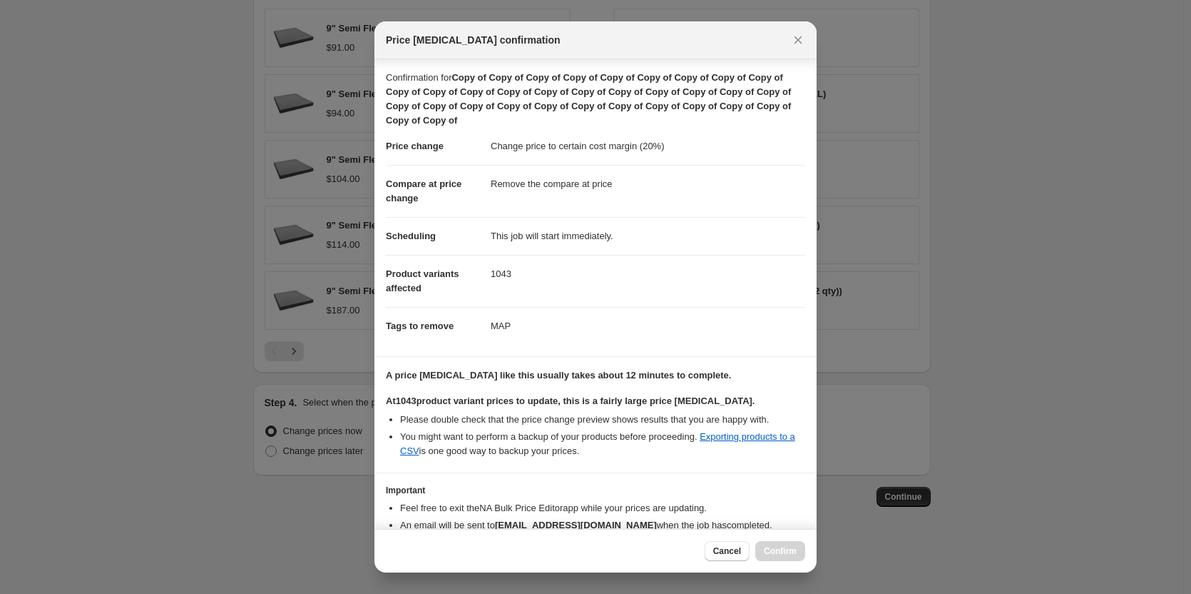
scroll to position [78, 0]
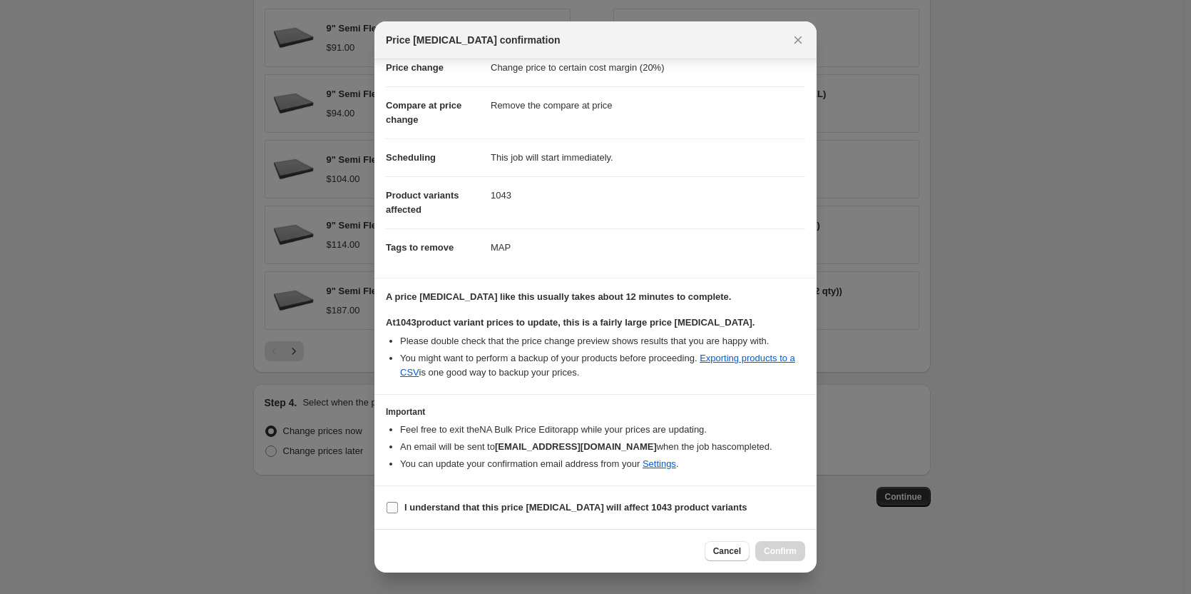
click at [392, 509] on input "I understand that this price change job will affect 1043 product variants" at bounding box center [392, 507] width 11 height 11
checkbox input "true"
drag, startPoint x: 789, startPoint y: 548, endPoint x: 1198, endPoint y: 252, distance: 504.7
click at [830, 593] on div "Price change job confirmation Confirmation for Copy of Copy of Copy of Copy of …" at bounding box center [595, 594] width 1191 height 0
drag, startPoint x: 783, startPoint y: 548, endPoint x: 982, endPoint y: 422, distance: 235.1
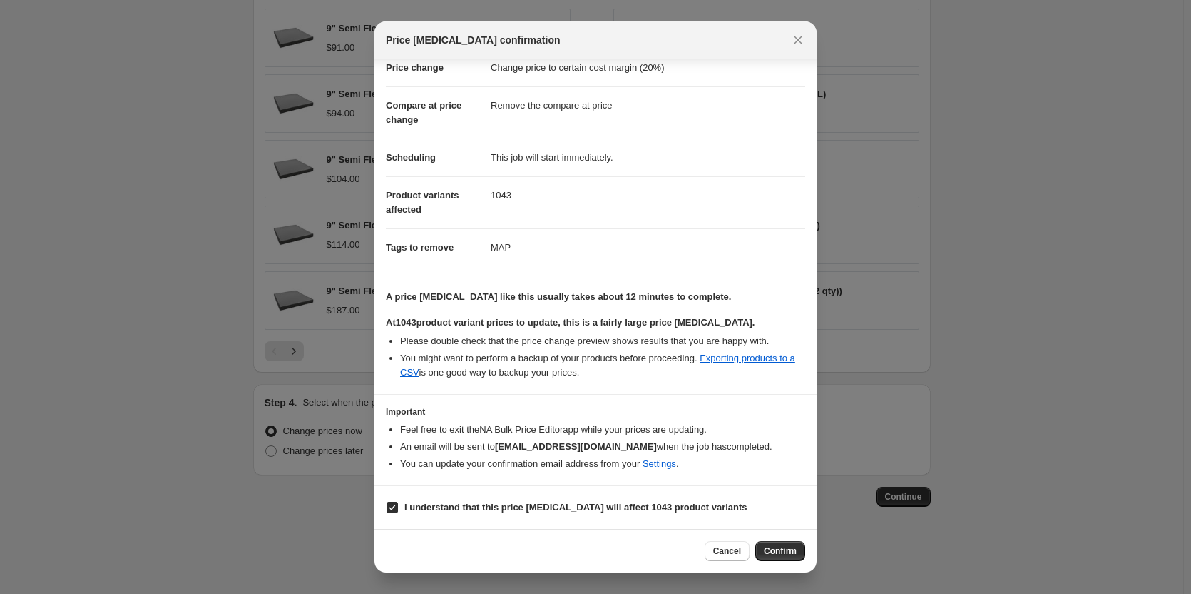
click at [843, 593] on div "Price change job confirmation Confirmation for Copy of Copy of Copy of Copy of …" at bounding box center [595, 594] width 1191 height 0
click at [776, 546] on span "Confirm" at bounding box center [780, 550] width 33 height 11
type input "Copy of Copy of Copy of Copy of Copy of Copy of Copy of Copy of Copy of Copy of…"
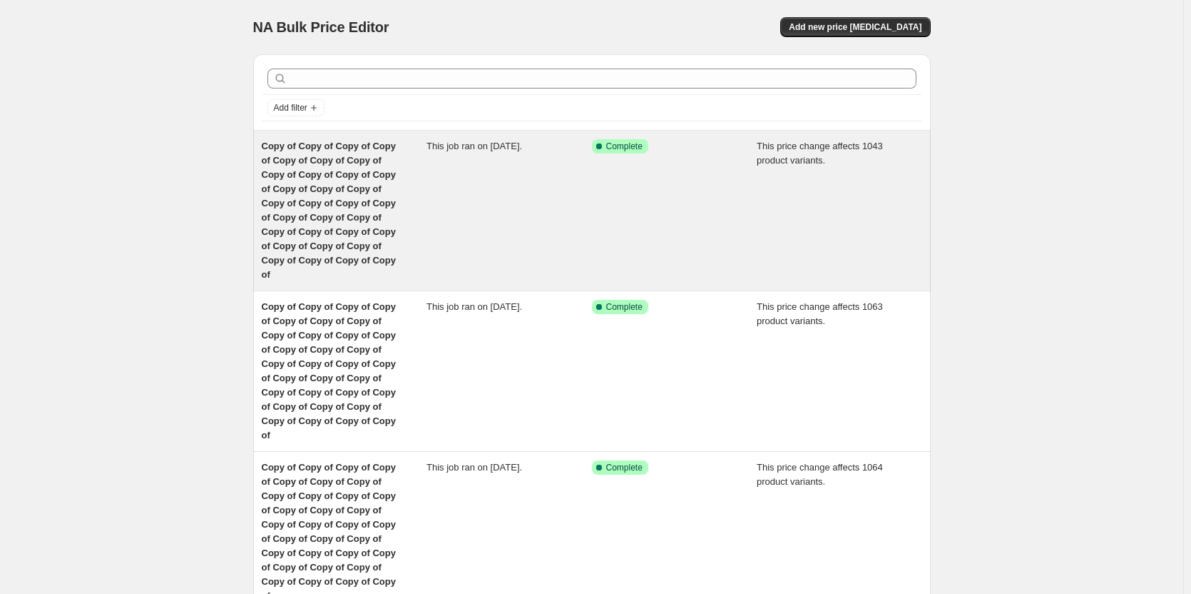
click at [350, 161] on span "Copy of Copy of Copy of Copy of Copy of Copy of Copy of Copy of Copy of Copy of…" at bounding box center [329, 210] width 134 height 139
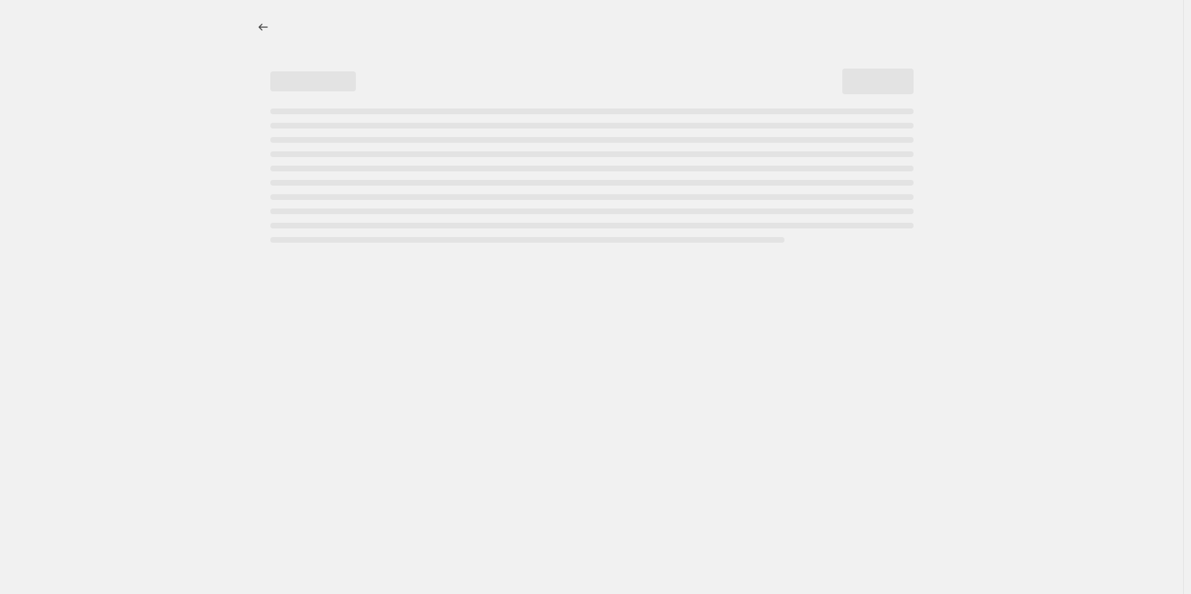
select select "margin"
select select "remove"
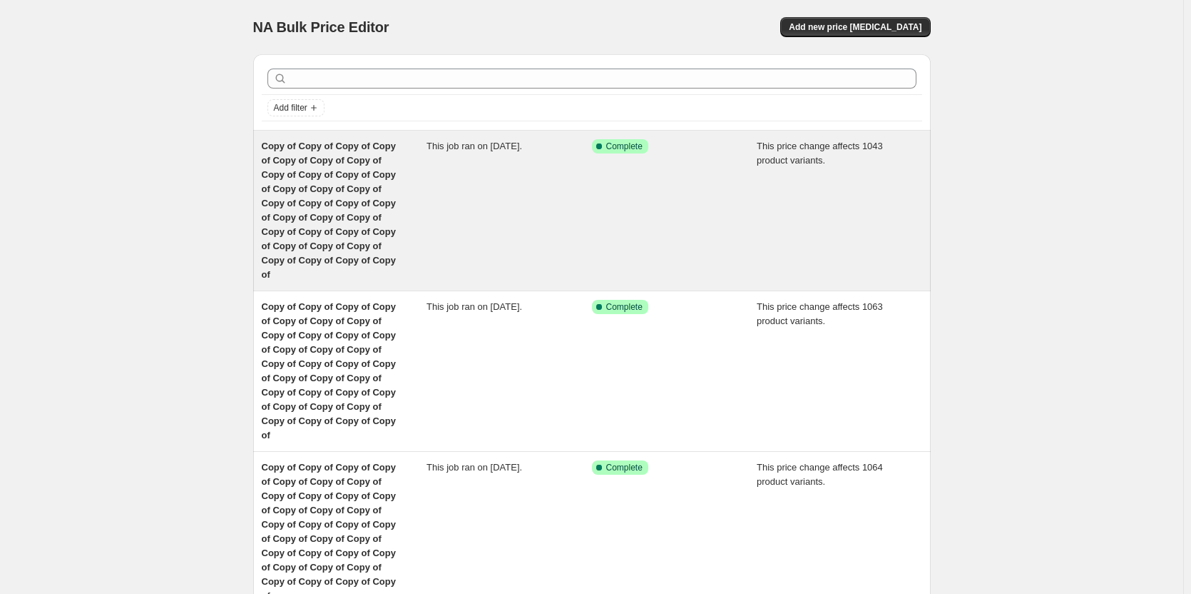
click at [345, 189] on span "Copy of Copy of Copy of Copy of Copy of Copy of Copy of Copy of Copy of Copy of…" at bounding box center [329, 210] width 134 height 139
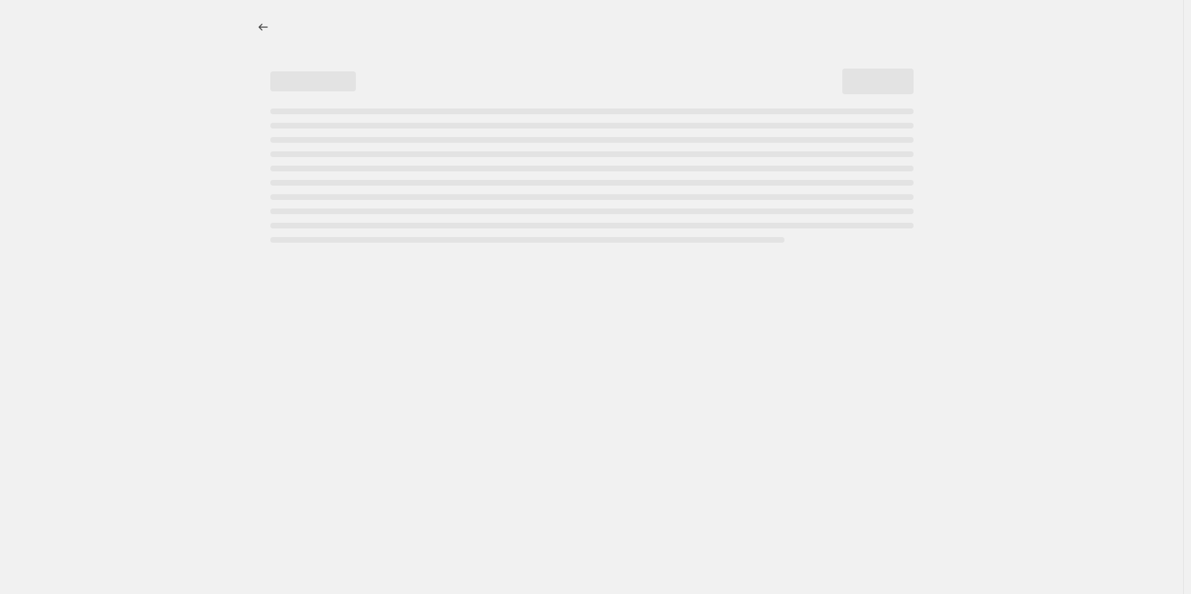
select select "margin"
select select "remove"
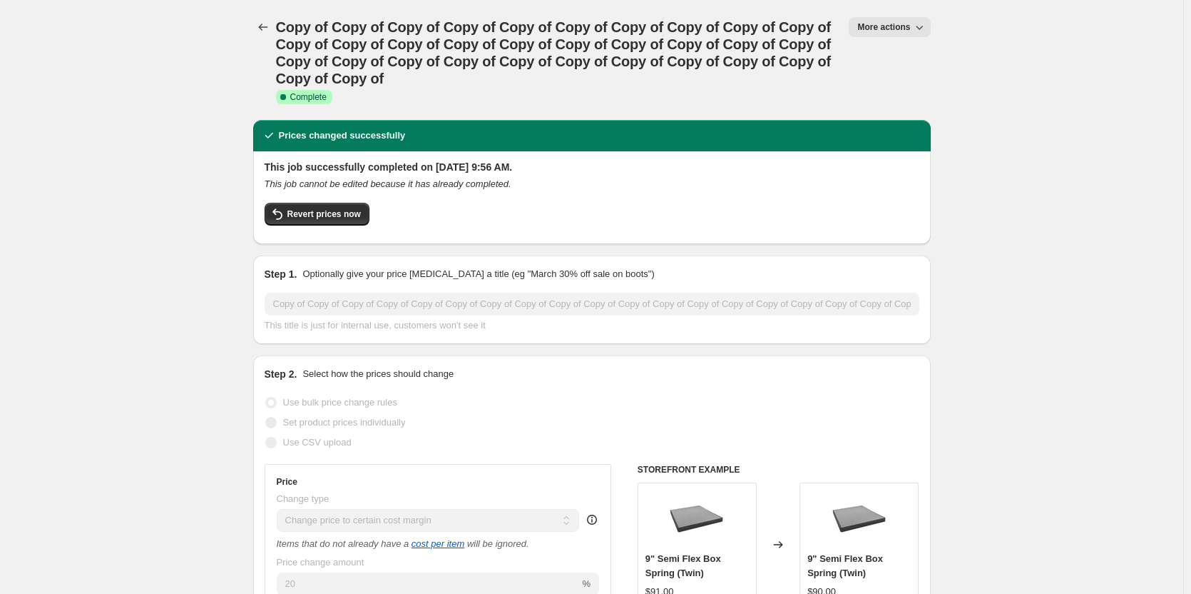
click at [910, 25] on span "More actions" at bounding box center [884, 26] width 53 height 11
click at [888, 81] on span "Copy to new job" at bounding box center [897, 81] width 66 height 11
select select "margin"
select select "remove"
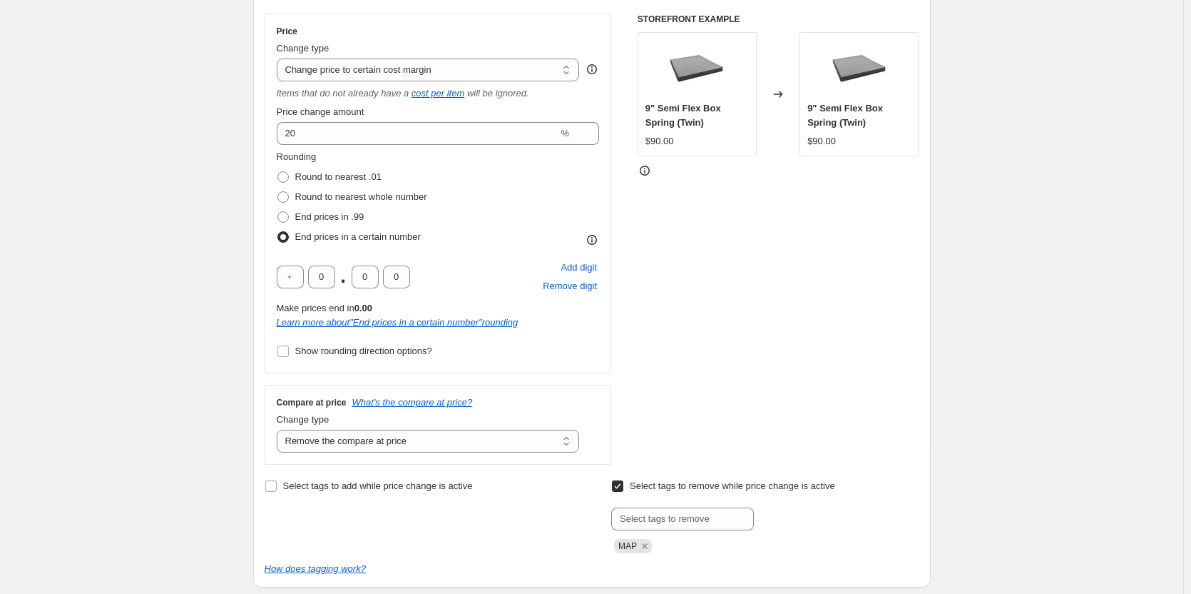
scroll to position [195, 0]
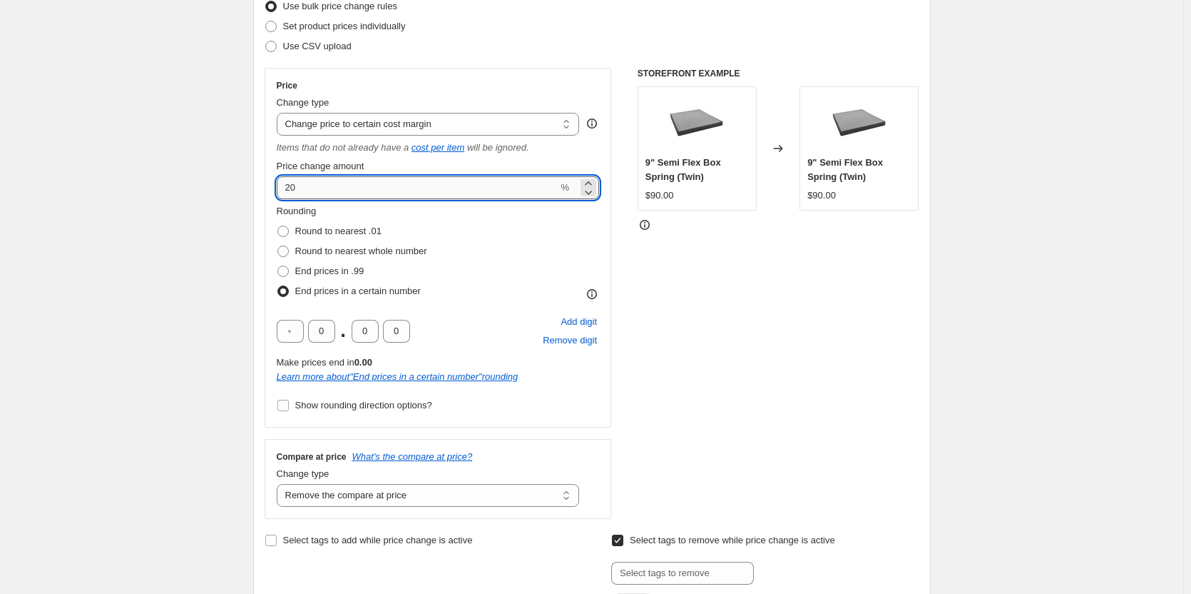
click at [354, 182] on input "20" at bounding box center [418, 187] width 282 height 23
type input "2"
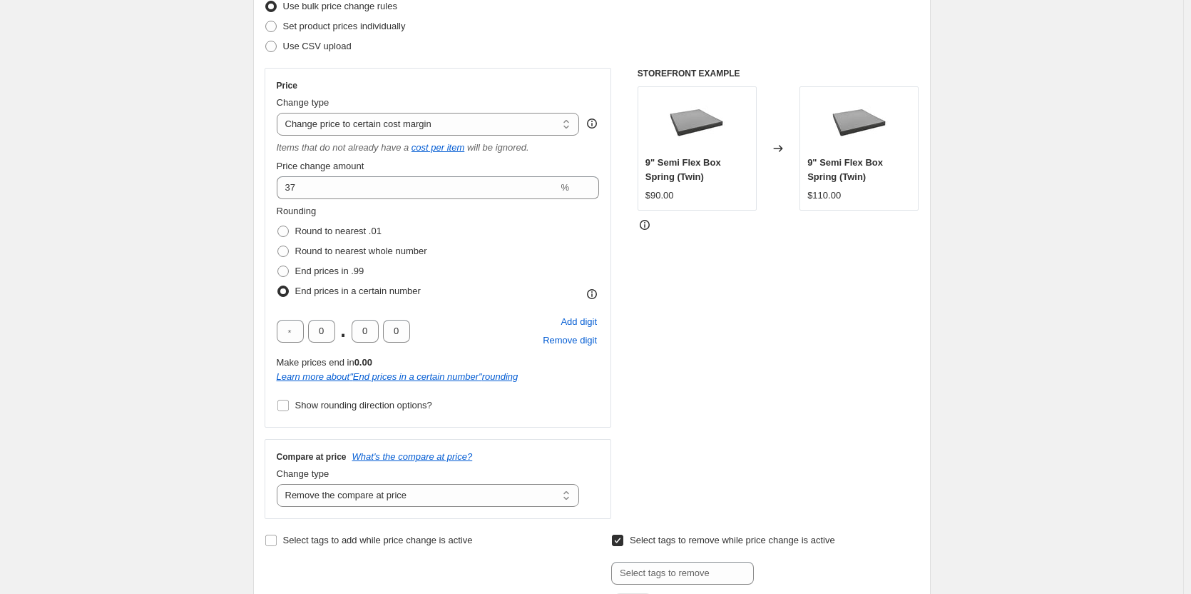
click at [684, 282] on div "STOREFRONT EXAMPLE 9" Semi Flex Box Spring (Twin) $90.00 Changed to 9" Semi Fle…" at bounding box center [779, 293] width 282 height 451
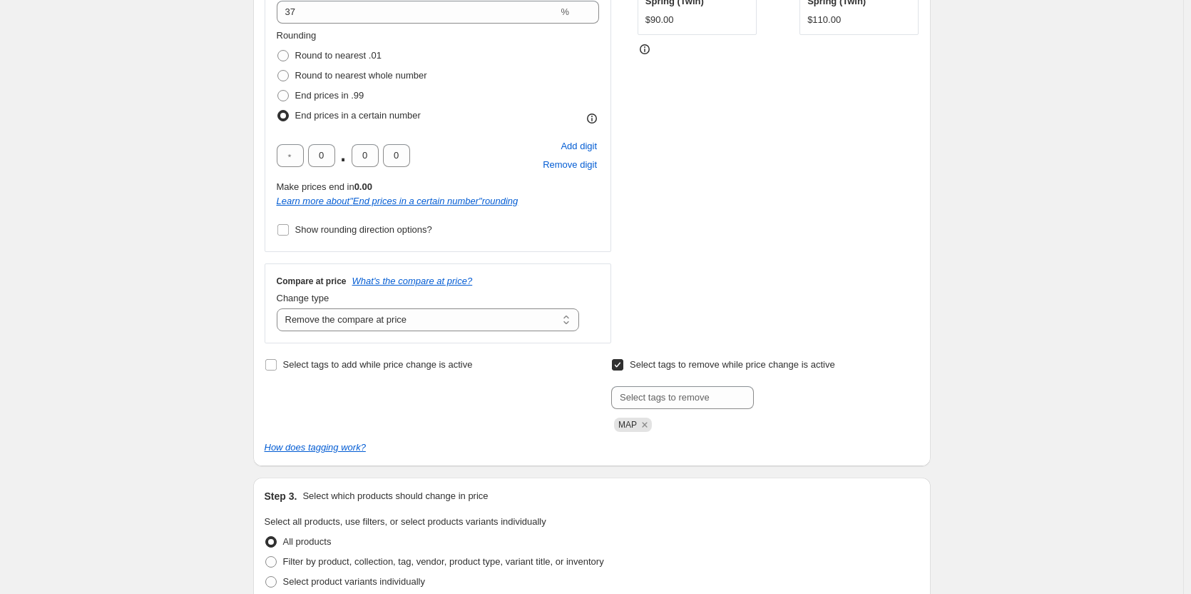
scroll to position [298, 0]
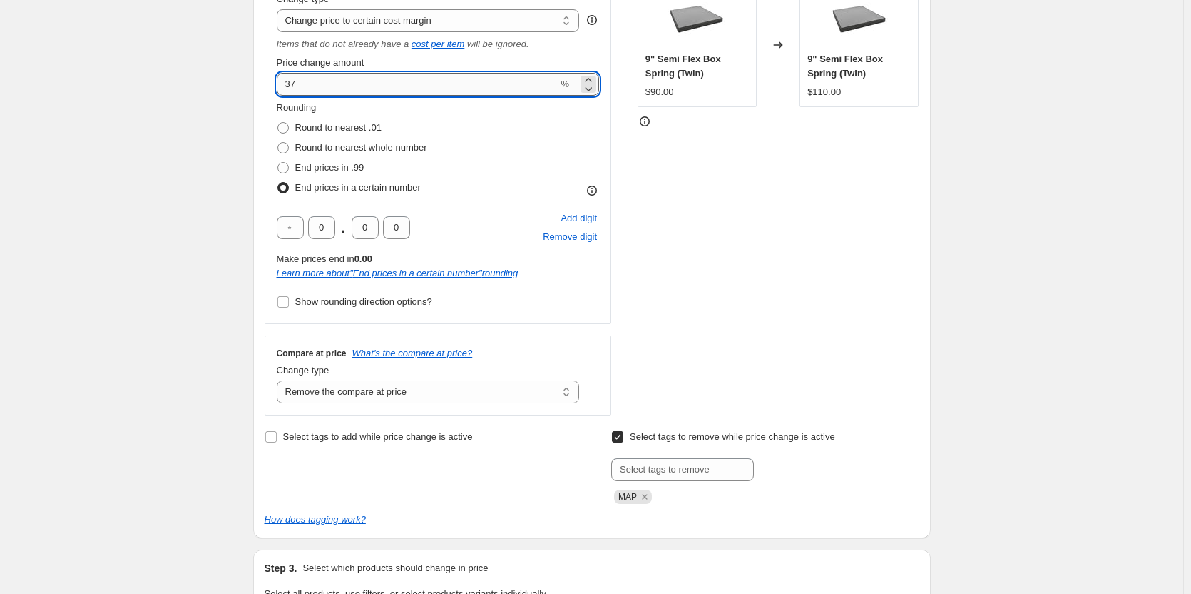
click at [307, 86] on input "37" at bounding box center [418, 84] width 282 height 23
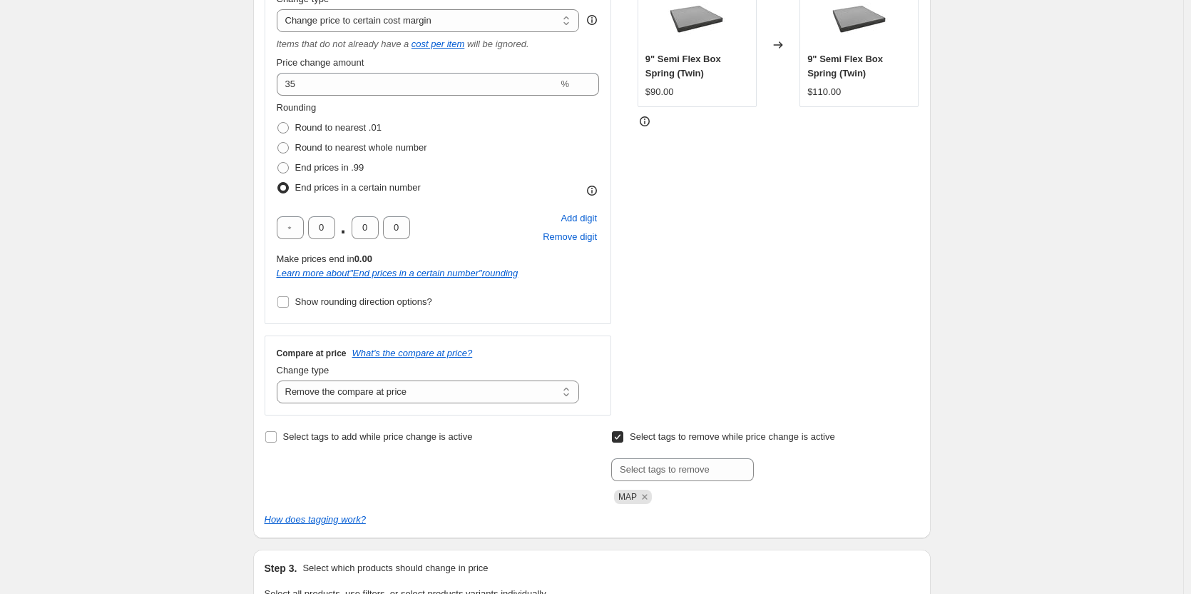
click at [594, 131] on div "Rounding Round to nearest .01 Round to nearest whole number End prices in .99 E…" at bounding box center [438, 149] width 323 height 97
click at [689, 183] on div "STOREFRONT EXAMPLE 9" Semi Flex Box Spring (Twin) $90.00 Changed to 9" Semi Fle…" at bounding box center [779, 189] width 282 height 451
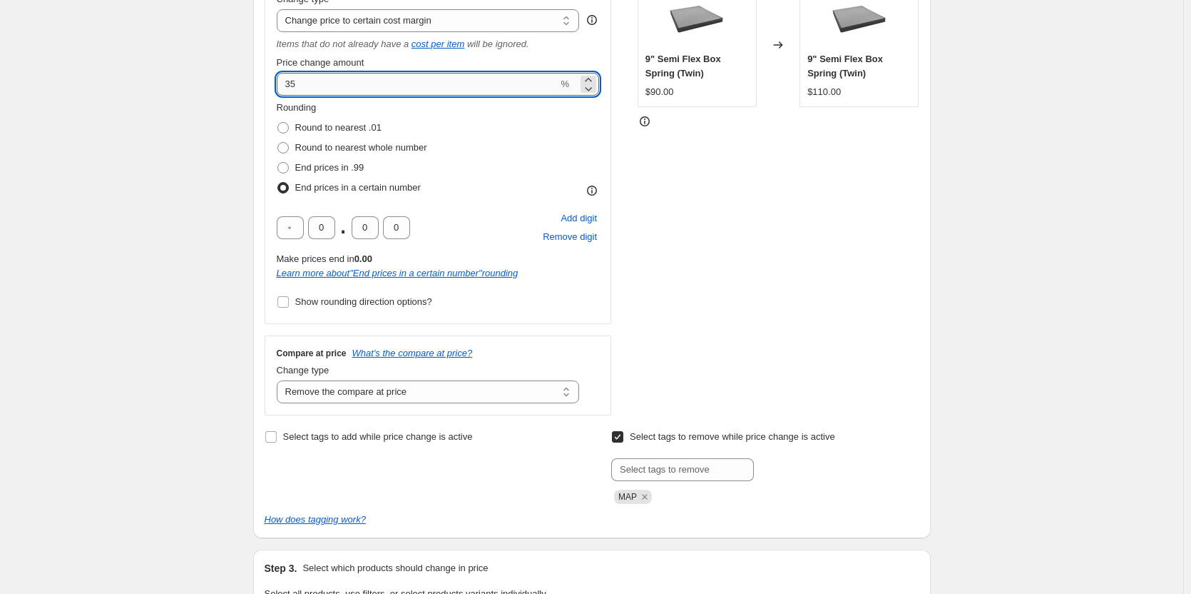
click at [314, 81] on input "35" at bounding box center [418, 84] width 282 height 23
click at [478, 141] on div "Rounding Round to nearest .01 Round to nearest whole number End prices in .99 E…" at bounding box center [438, 149] width 323 height 97
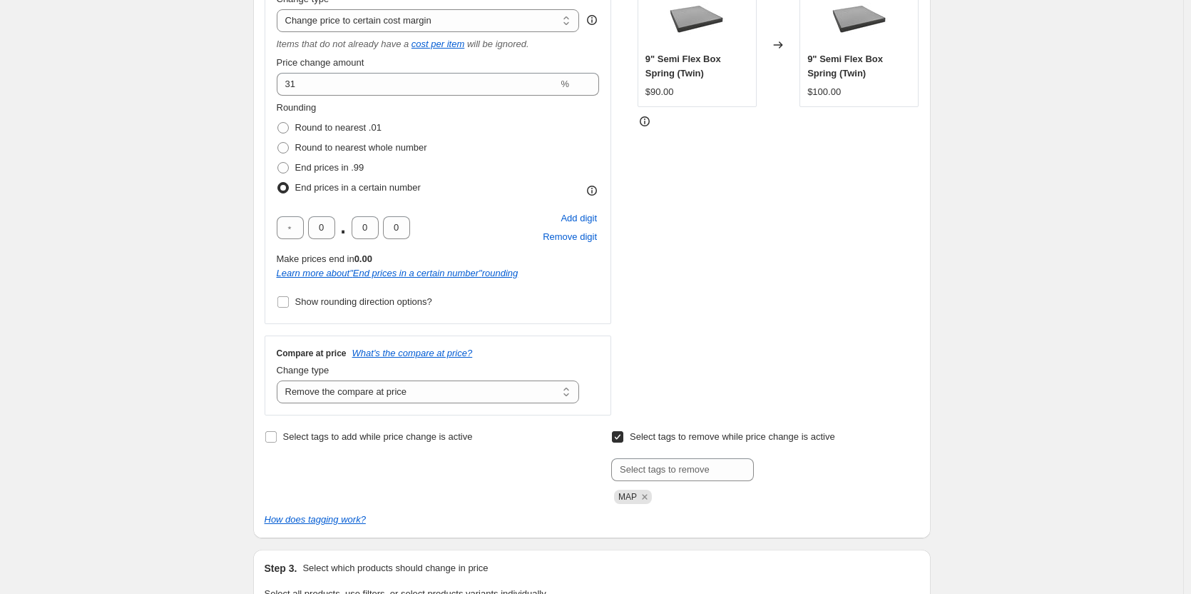
drag, startPoint x: 805, startPoint y: 200, endPoint x: 825, endPoint y: 202, distance: 20.1
click at [807, 200] on div "STOREFRONT EXAMPLE 9" Semi Flex Box Spring (Twin) $90.00 Changed to 9" Semi Fle…" at bounding box center [779, 189] width 282 height 451
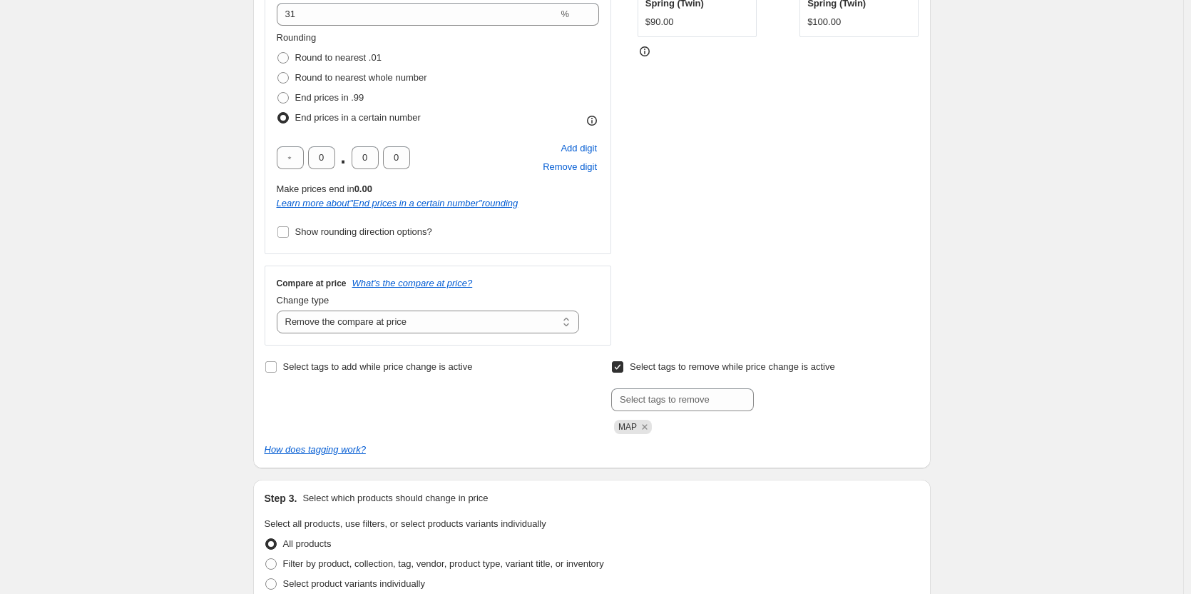
scroll to position [285, 0]
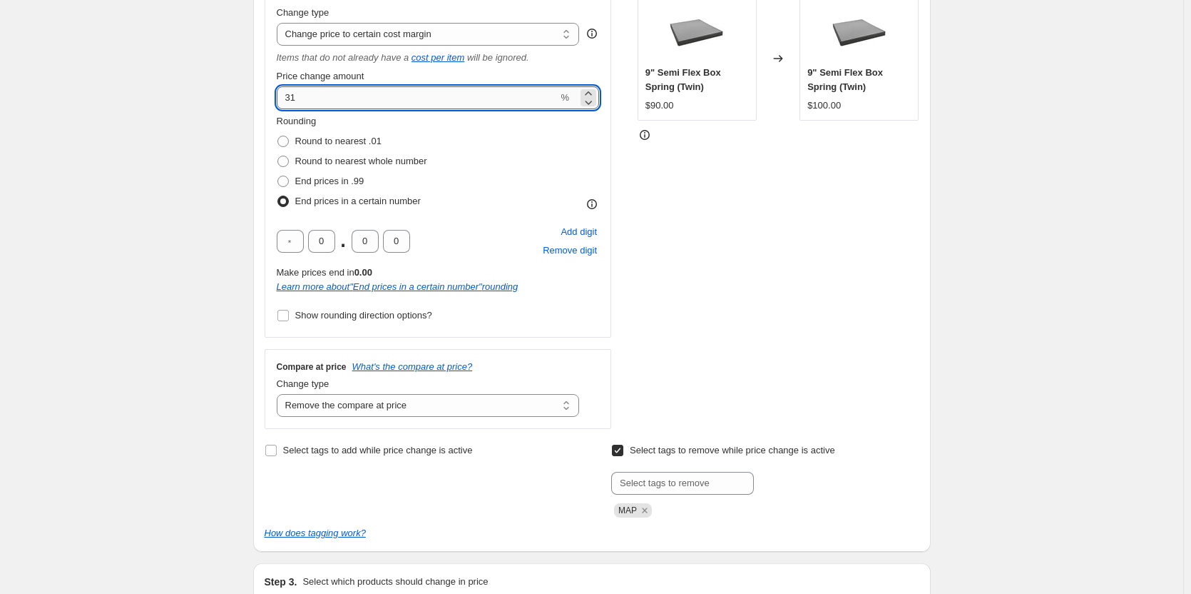
click at [313, 101] on input "31" at bounding box center [418, 97] width 282 height 23
click at [466, 170] on div "Rounding Round to nearest .01 Round to nearest whole number End prices in .99 E…" at bounding box center [438, 162] width 323 height 97
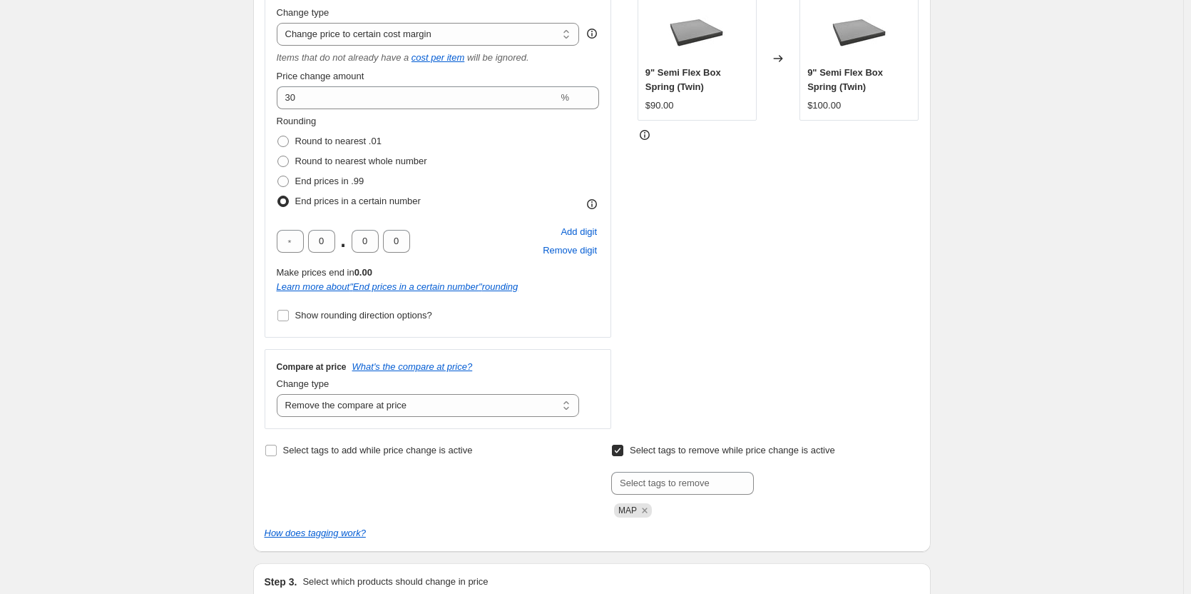
drag, startPoint x: 878, startPoint y: 220, endPoint x: 1072, endPoint y: 203, distance: 194.9
click at [880, 220] on div "STOREFRONT EXAMPLE 9" Semi Flex Box Spring (Twin) $90.00 Changed to 9" Semi Fle…" at bounding box center [779, 203] width 282 height 451
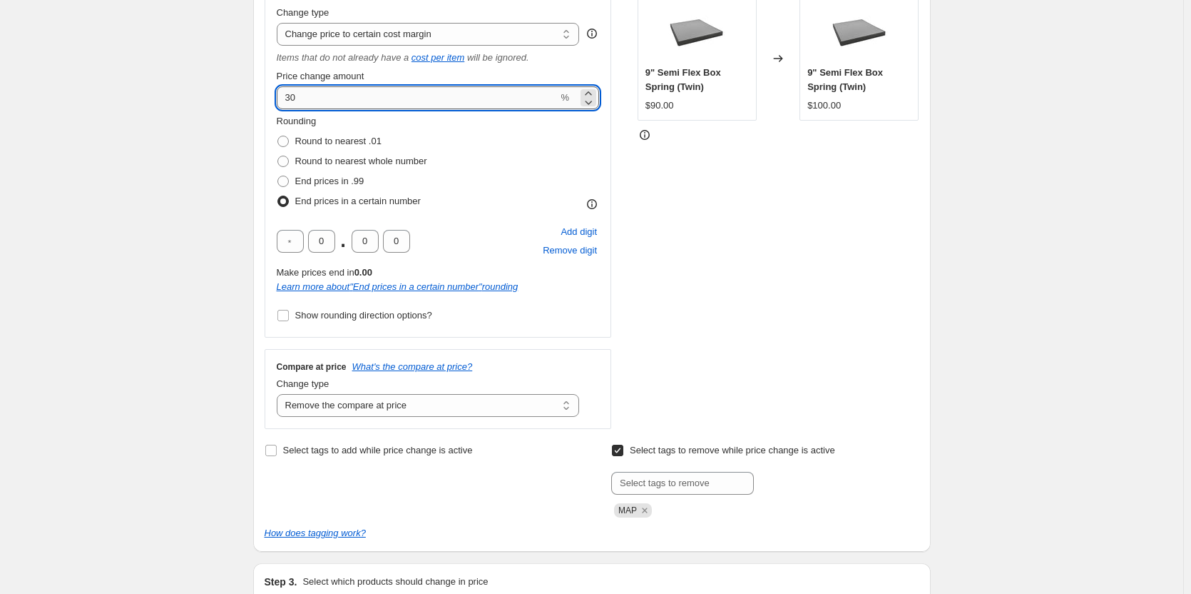
click at [305, 94] on input "30" at bounding box center [418, 97] width 282 height 23
type input "3"
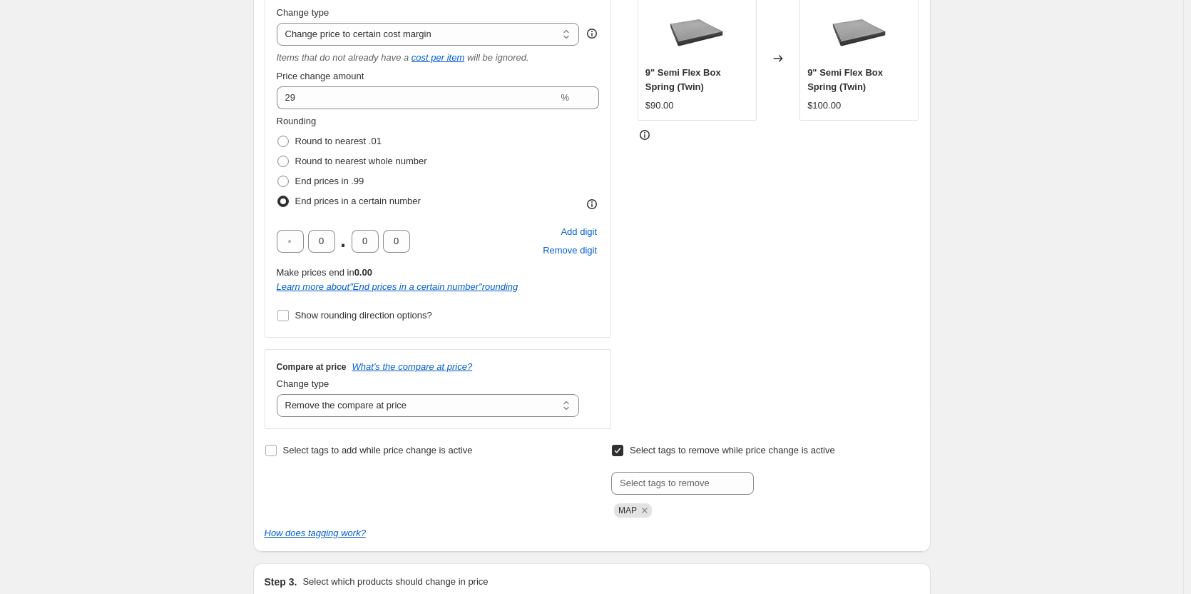
click at [482, 156] on div "Rounding Round to nearest .01 Round to nearest whole number End prices in .99 E…" at bounding box center [438, 162] width 323 height 97
drag, startPoint x: 780, startPoint y: 219, endPoint x: 1115, endPoint y: 202, distance: 335.0
click at [791, 219] on div "STOREFRONT EXAMPLE 9" Semi Flex Box Spring (Twin) $90.00 Changed to 9" Semi Fle…" at bounding box center [779, 203] width 282 height 451
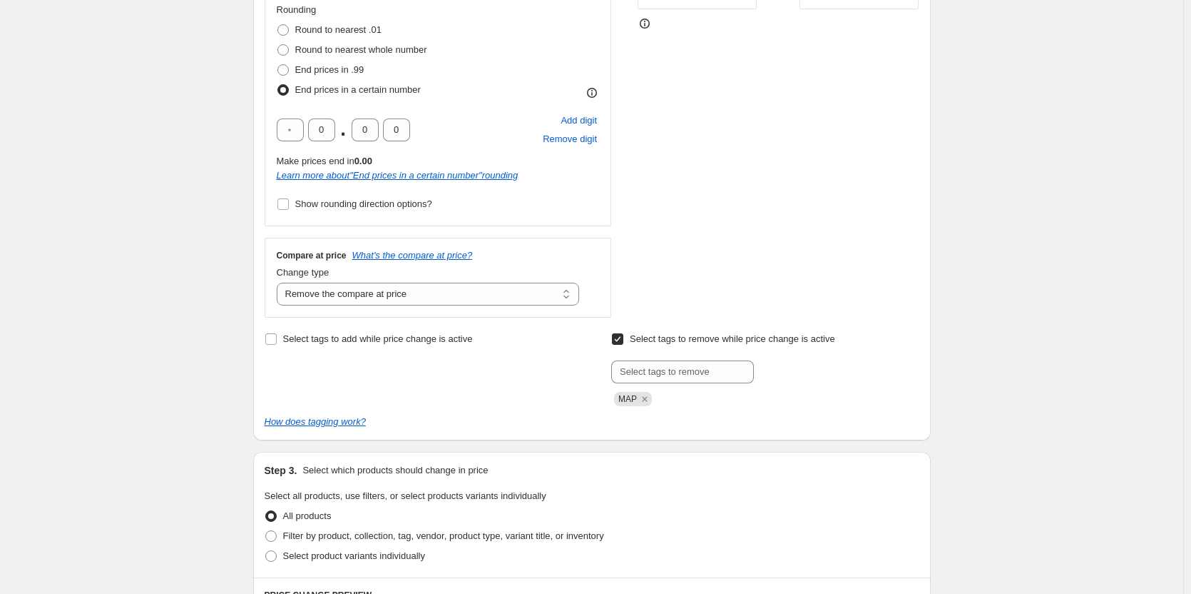
scroll to position [263, 0]
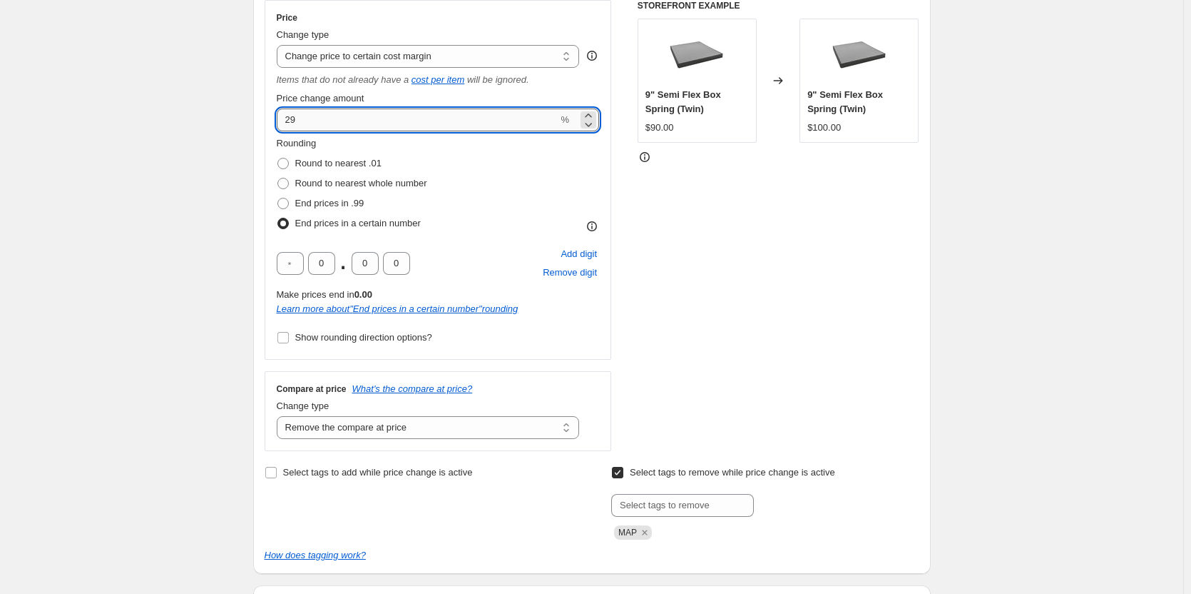
click at [302, 114] on input "29" at bounding box center [418, 119] width 282 height 23
type input "2"
type input "28"
click at [487, 180] on div "Rounding Round to nearest .01 Round to nearest whole number End prices in .99 E…" at bounding box center [438, 184] width 323 height 97
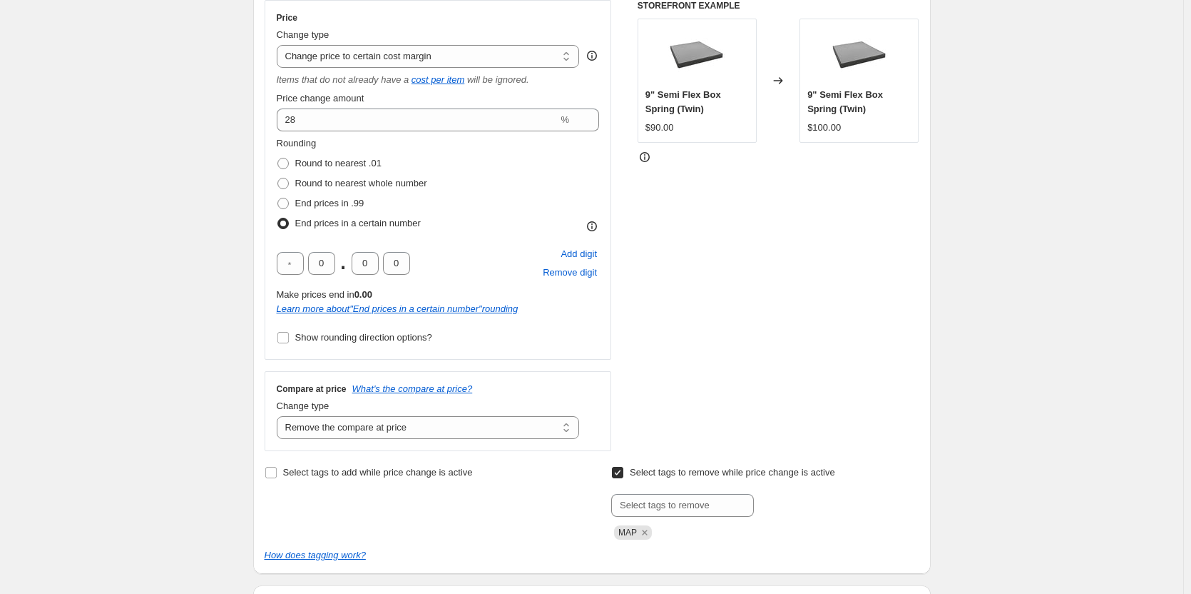
drag, startPoint x: 701, startPoint y: 210, endPoint x: 902, endPoint y: 224, distance: 201.7
click at [702, 210] on div "STOREFRONT EXAMPLE 9" Semi Flex Box Spring (Twin) $90.00 Changed to 9" Semi Fle…" at bounding box center [779, 225] width 282 height 451
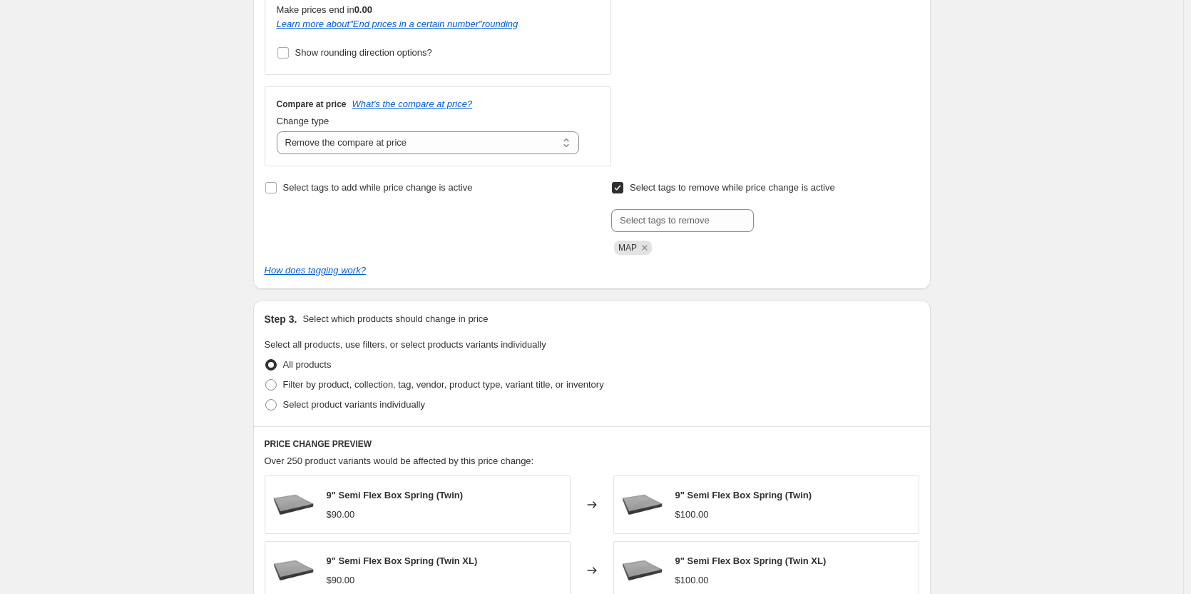
scroll to position [1014, 0]
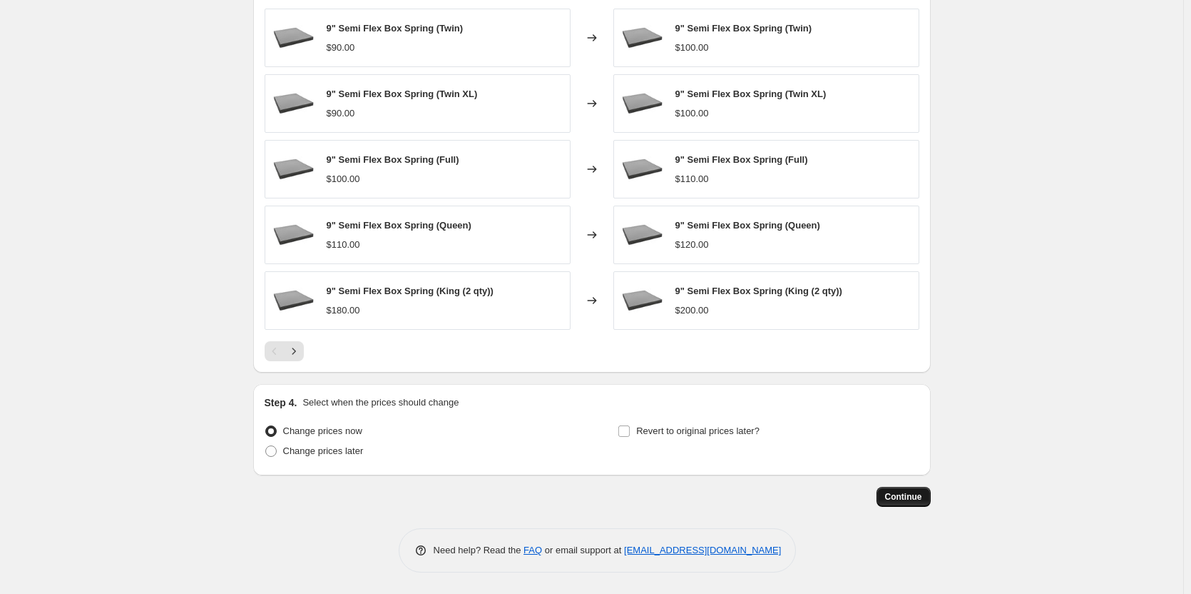
click at [903, 505] on button "Continue" at bounding box center [904, 497] width 54 height 20
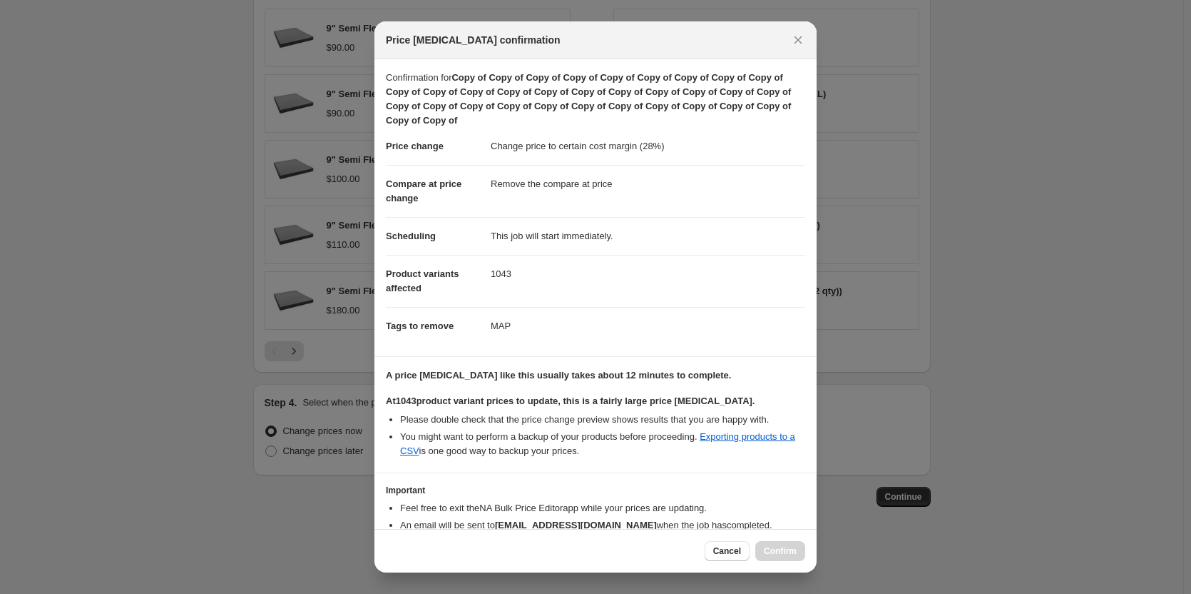
scroll to position [78, 0]
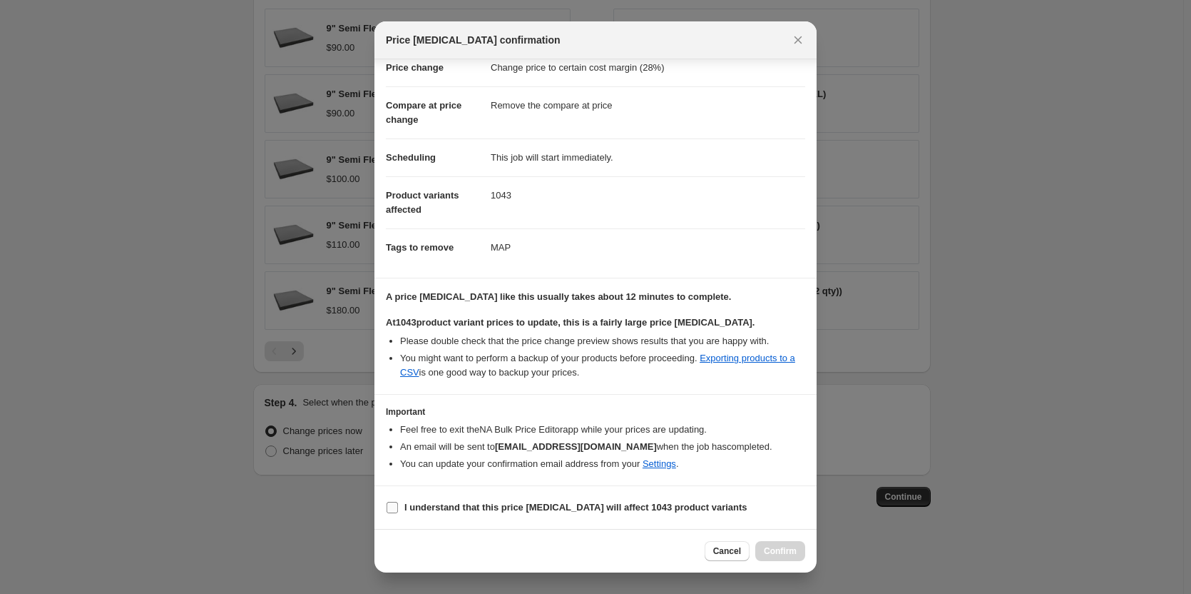
click at [391, 509] on input "I understand that this price change job will affect 1043 product variants" at bounding box center [392, 507] width 11 height 11
checkbox input "true"
click at [772, 551] on span "Confirm" at bounding box center [780, 550] width 33 height 11
type input "Copy of Copy of Copy of Copy of Copy of Copy of Copy of Copy of Copy of Copy of…"
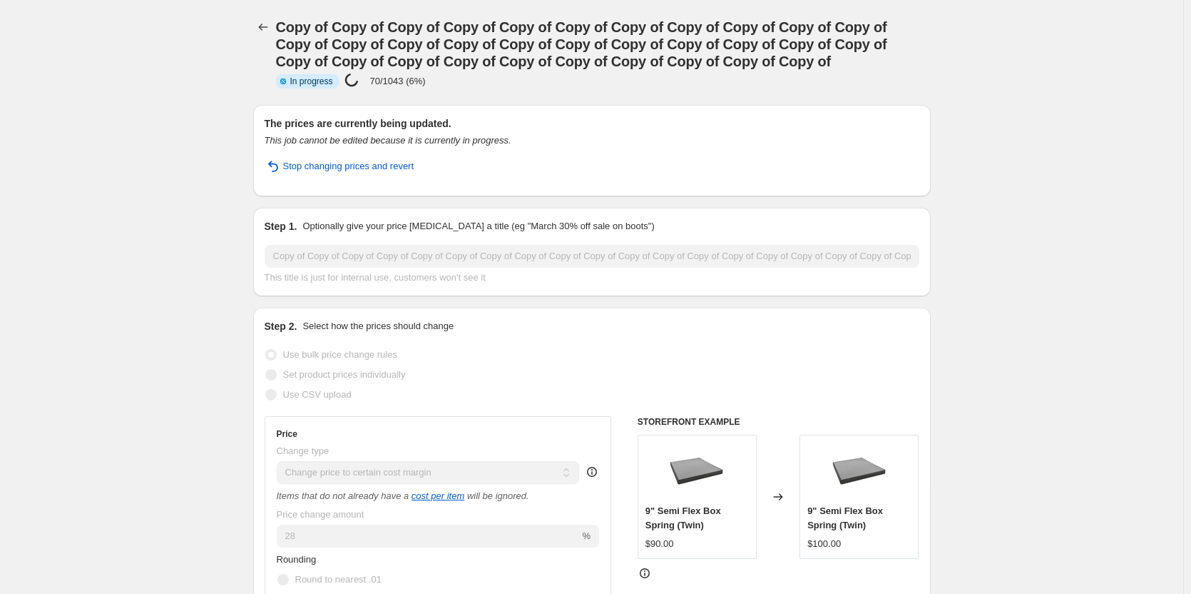
drag, startPoint x: 182, startPoint y: 105, endPoint x: 176, endPoint y: 100, distance: 8.1
drag, startPoint x: 2, startPoint y: 55, endPoint x: 26, endPoint y: 81, distance: 34.8
